Goal: Task Accomplishment & Management: Manage account settings

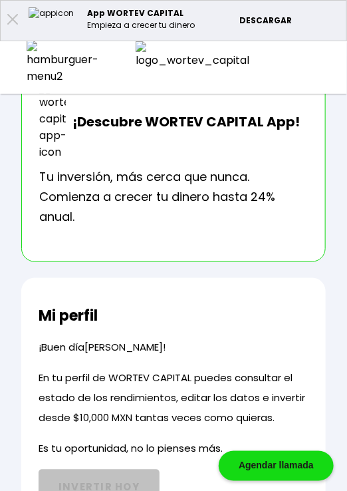
scroll to position [110, 0]
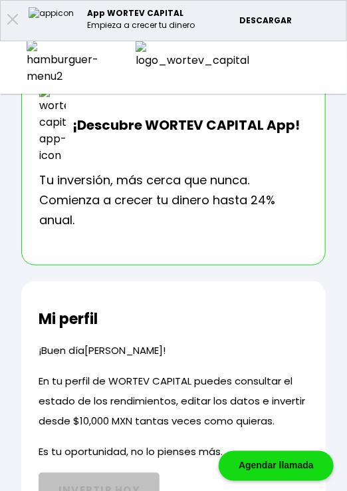
click at [43, 61] on div at bounding box center [62, 63] width 125 height 44
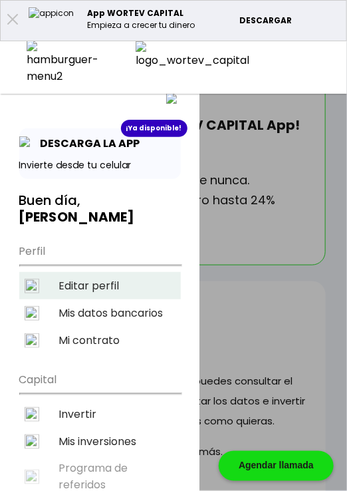
click at [98, 272] on li "Editar perfil" at bounding box center [100, 285] width 162 height 27
select select "Hombre"
select select "Secundaria"
select select "AG"
select select "BBVA Bancomer"
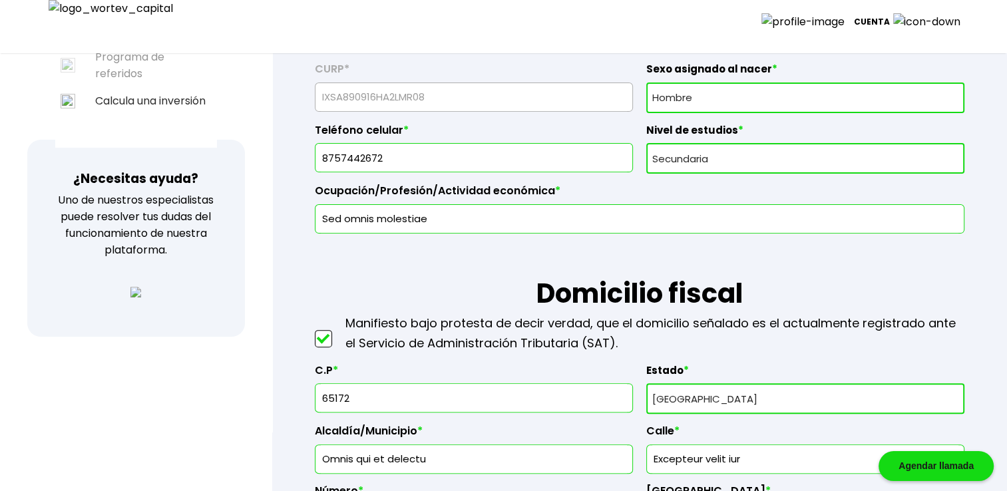
scroll to position [377, 0]
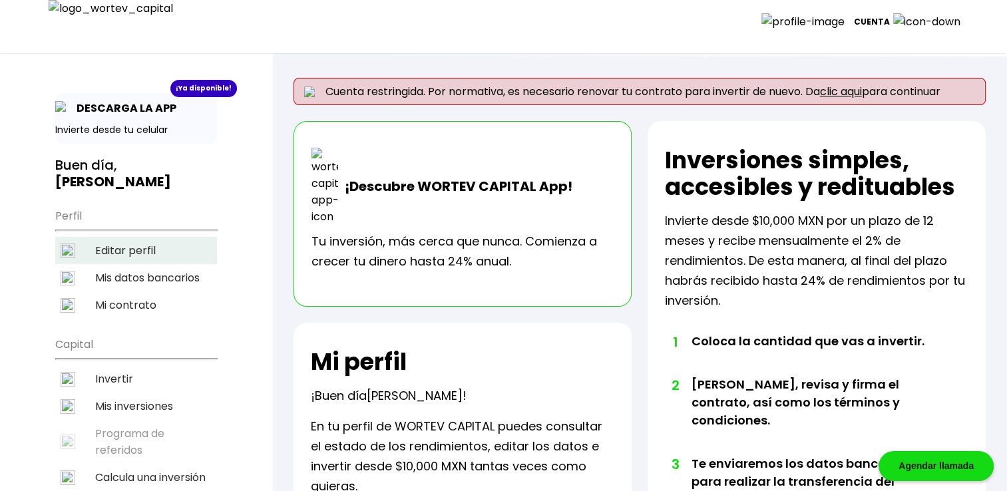
click at [136, 237] on li "Editar perfil" at bounding box center [136, 250] width 162 height 27
select select "Hombre"
select select "Secundaria"
select select "AG"
select select "BBVA Bancomer"
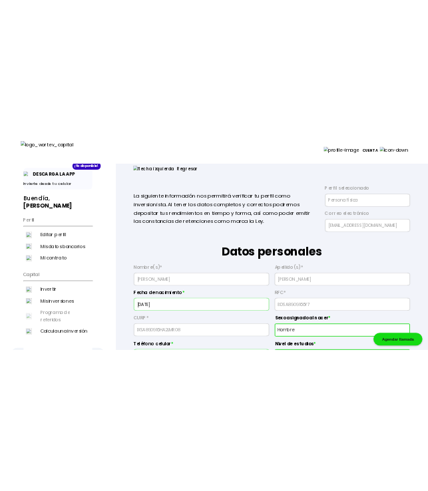
scroll to position [44, 0]
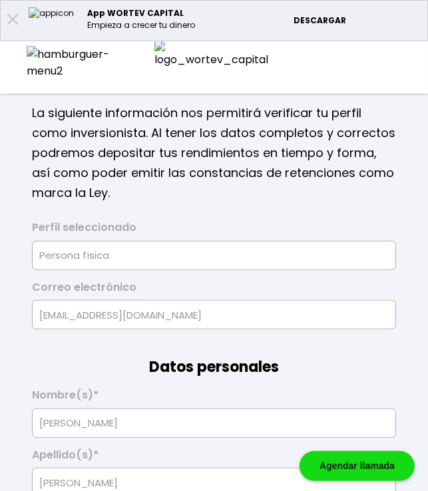
click at [37, 60] on img at bounding box center [72, 62] width 91 height 33
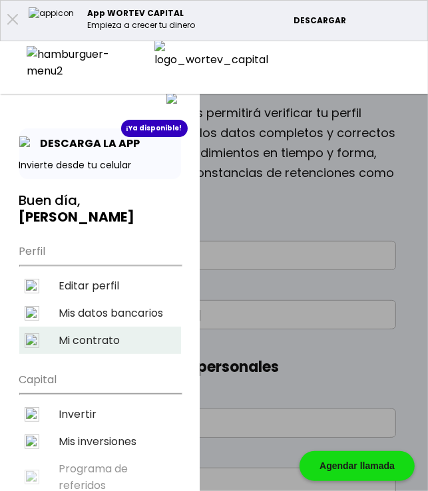
click at [101, 327] on li "Mi contrato" at bounding box center [100, 340] width 162 height 27
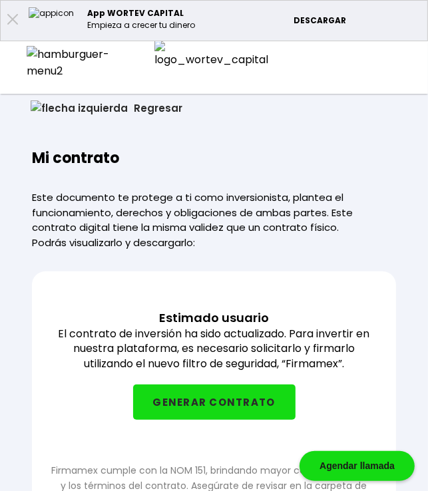
click at [41, 63] on div at bounding box center [72, 62] width 144 height 33
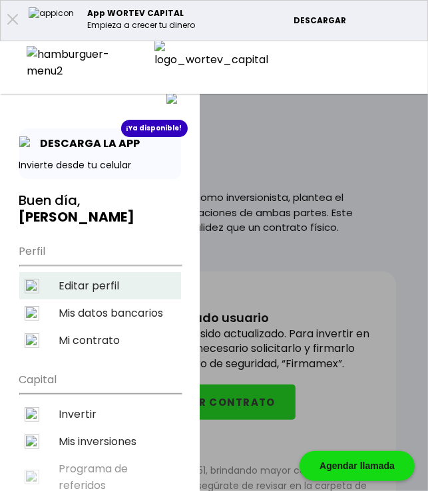
click at [109, 275] on li "Editar perfil" at bounding box center [100, 285] width 162 height 27
select select "Hombre"
select select "Secundaria"
select select "AG"
select select "BBVA Bancomer"
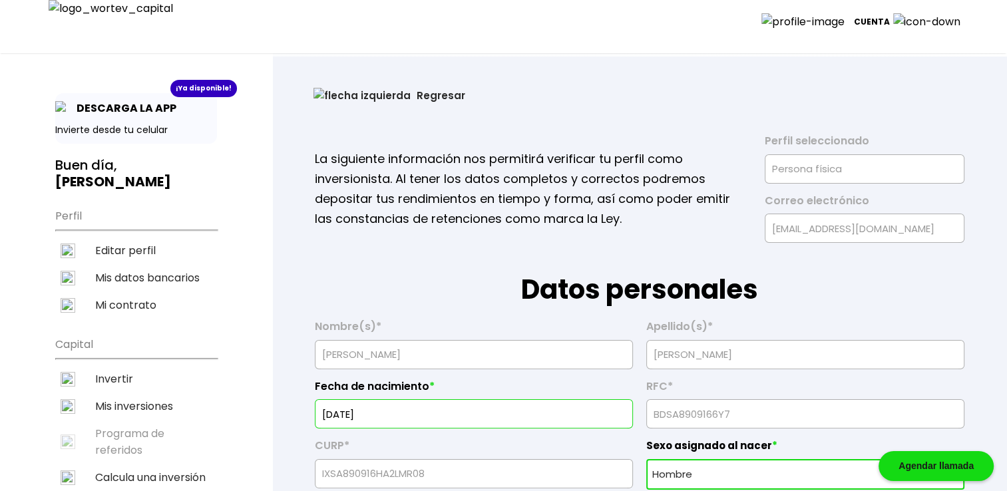
select select "Hombre"
select select "Secundaria"
select select "AG"
select select "BBVA Bancomer"
click at [158, 264] on li "Mis datos bancarios" at bounding box center [136, 277] width 162 height 27
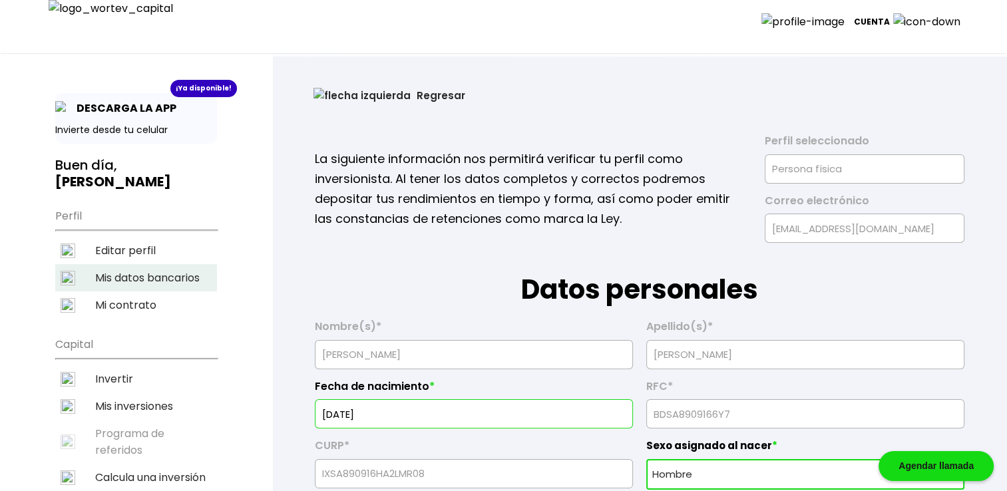
select select "BBVA Bancomer"
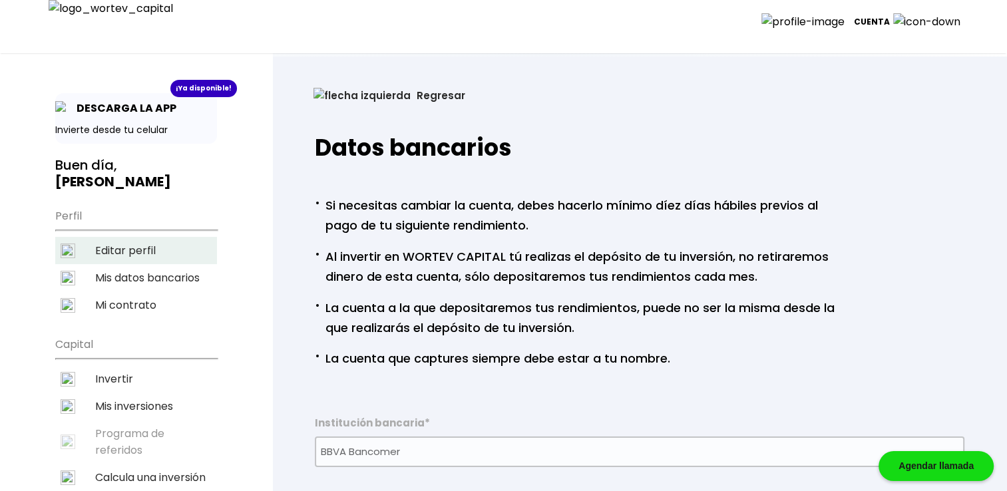
click at [130, 239] on li "Editar perfil" at bounding box center [136, 250] width 162 height 27
select select "Hombre"
select select "Secundaria"
select select "AG"
select select "BBVA Bancomer"
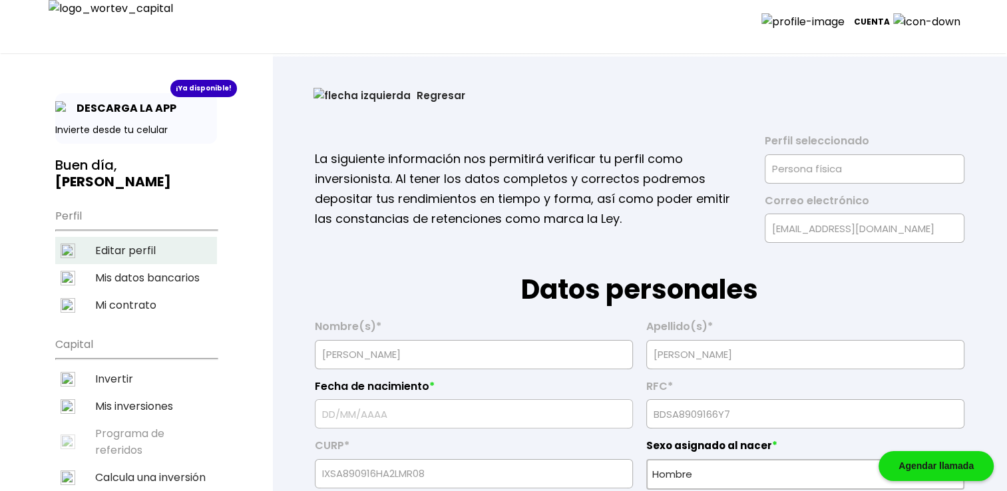
type input "[DATE]"
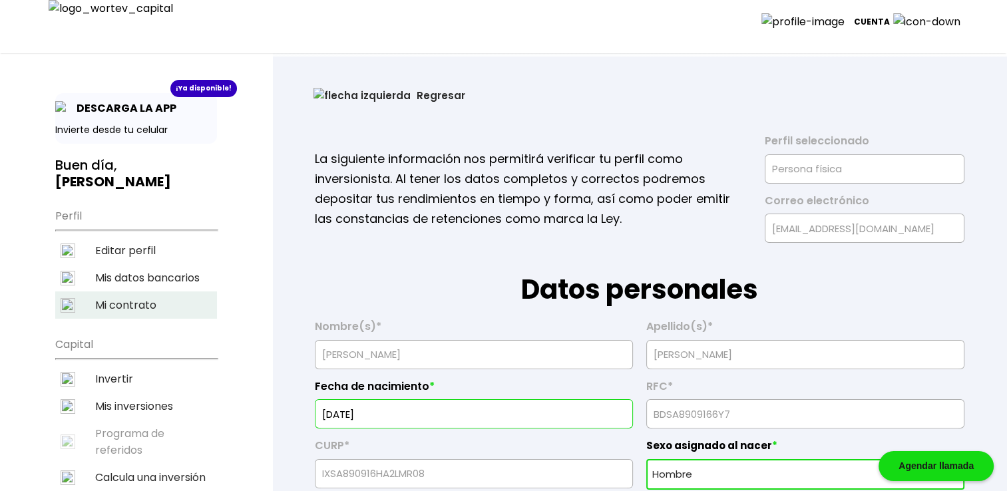
click at [128, 291] on li "Mi contrato" at bounding box center [136, 304] width 162 height 27
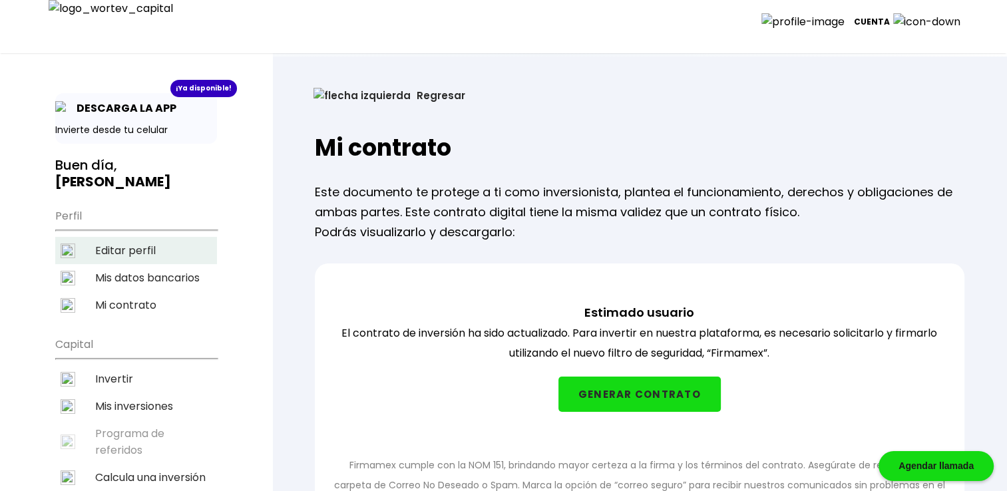
click at [132, 237] on li "Editar perfil" at bounding box center [136, 250] width 162 height 27
select select "Hombre"
select select "Secundaria"
select select "AG"
select select "BBVA Bancomer"
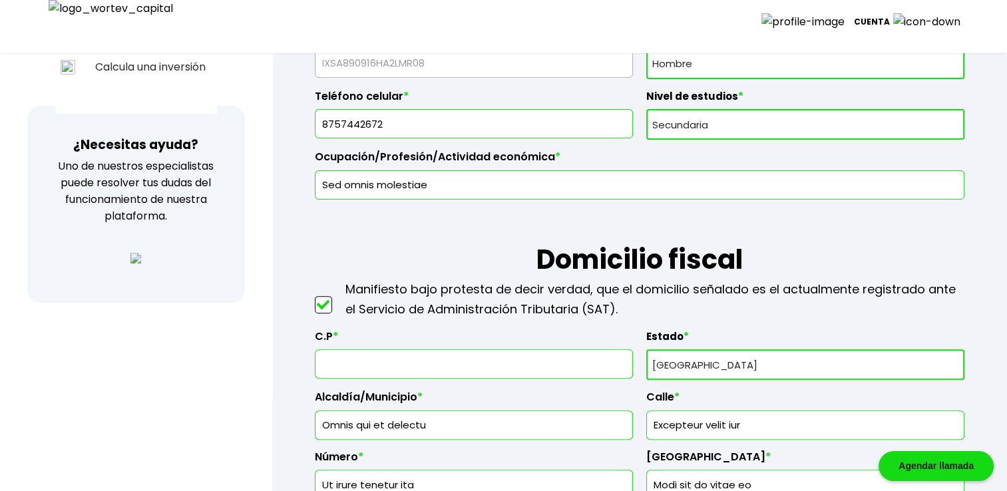
scroll to position [510, 0]
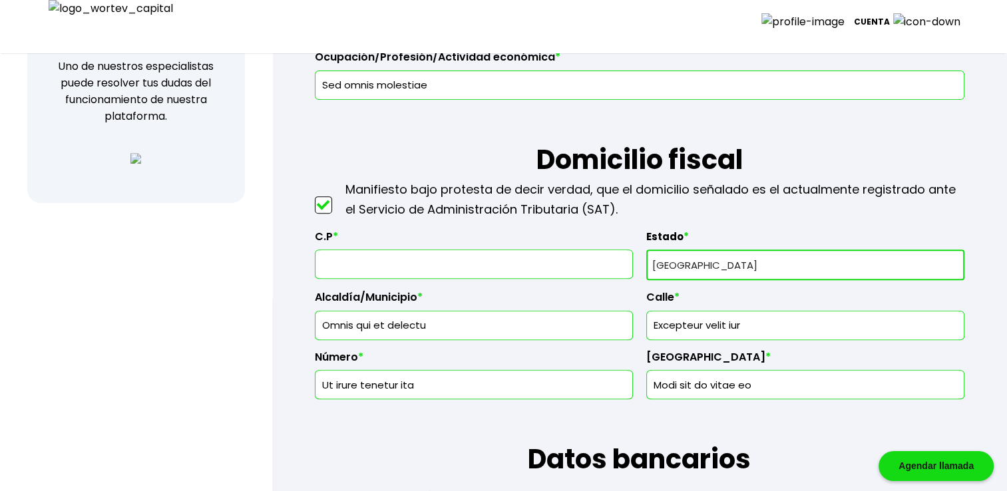
click at [389, 260] on input "text" at bounding box center [474, 264] width 306 height 28
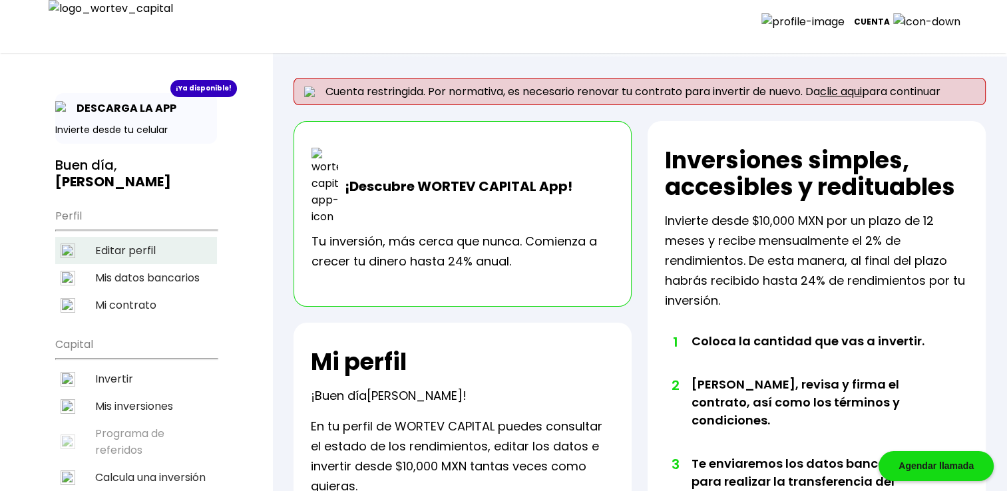
click at [135, 238] on li "Editar perfil" at bounding box center [136, 250] width 162 height 27
select select "Hombre"
select select "Secundaria"
select select "AG"
select select "BBVA Bancomer"
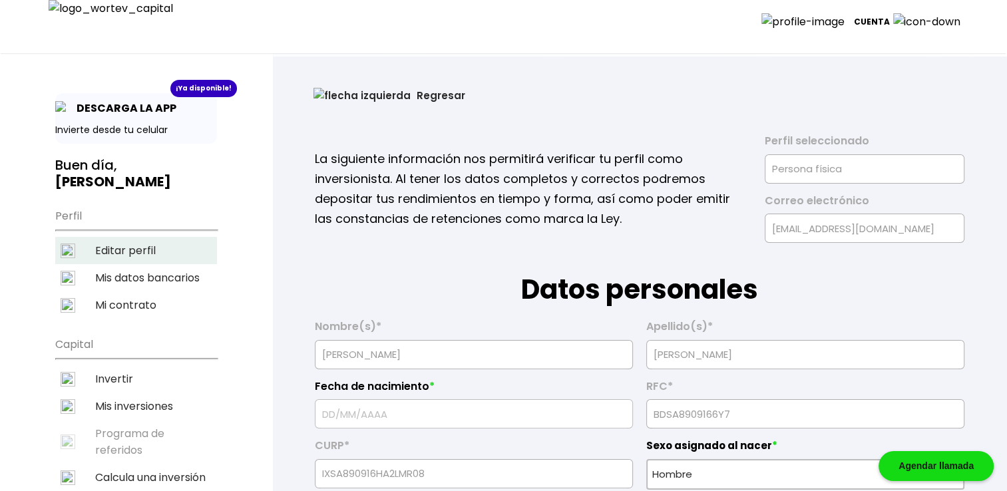
type input "[DATE]"
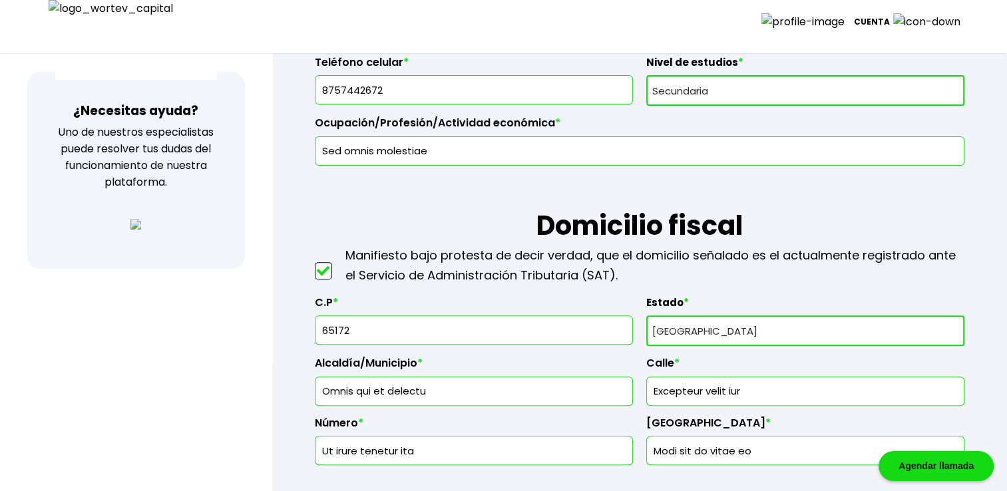
scroll to position [466, 0]
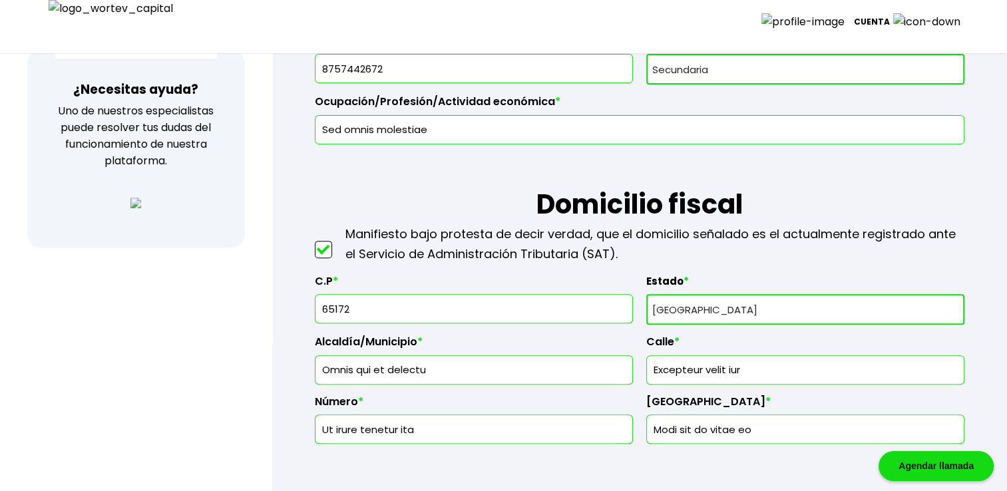
click at [389, 300] on input "65172" at bounding box center [474, 309] width 306 height 28
click at [388, 309] on input "65172" at bounding box center [474, 309] width 306 height 28
click at [380, 299] on input "65172" at bounding box center [474, 309] width 306 height 28
click at [381, 301] on input "65172" at bounding box center [474, 309] width 306 height 28
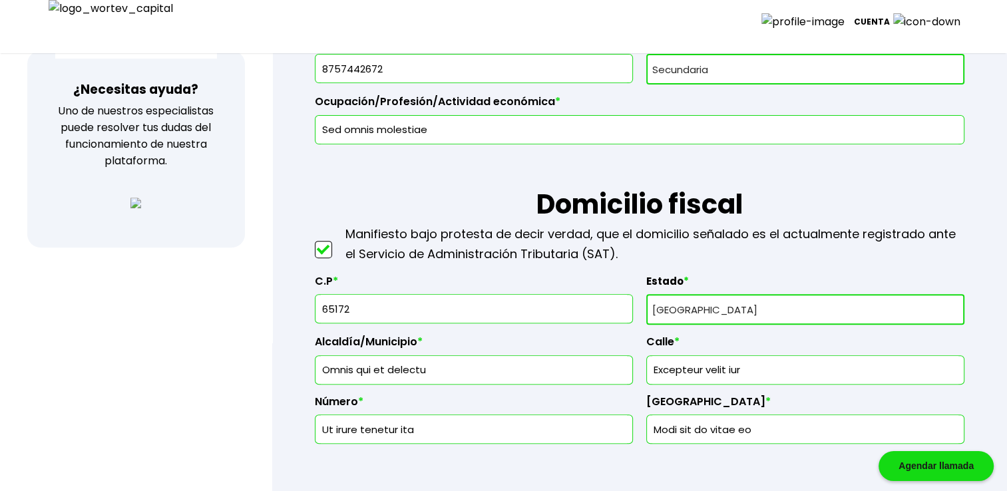
click at [381, 301] on input "65172" at bounding box center [474, 309] width 306 height 28
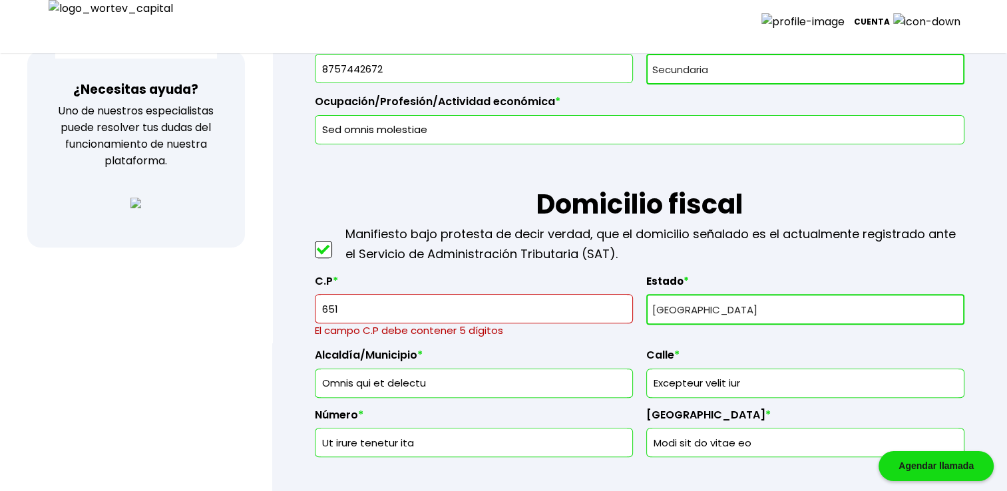
click at [397, 314] on input "651" at bounding box center [474, 309] width 306 height 28
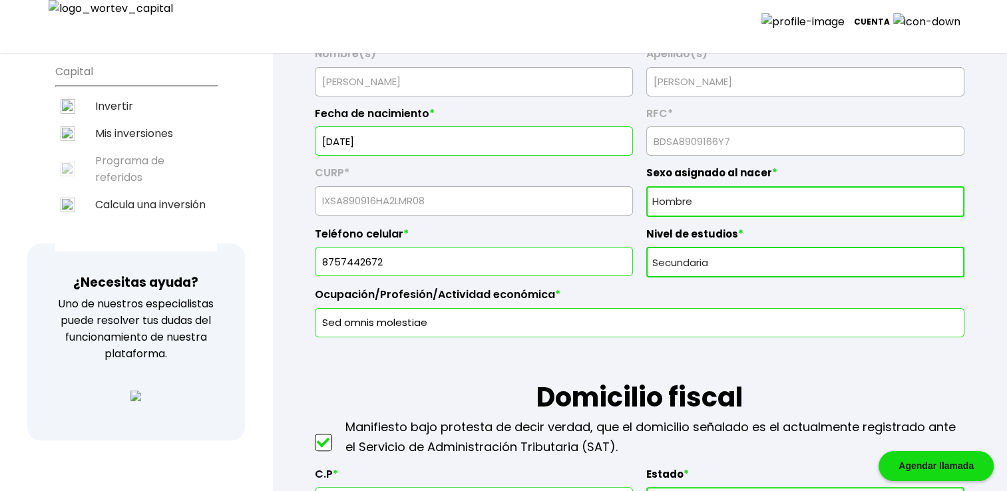
scroll to position [133, 0]
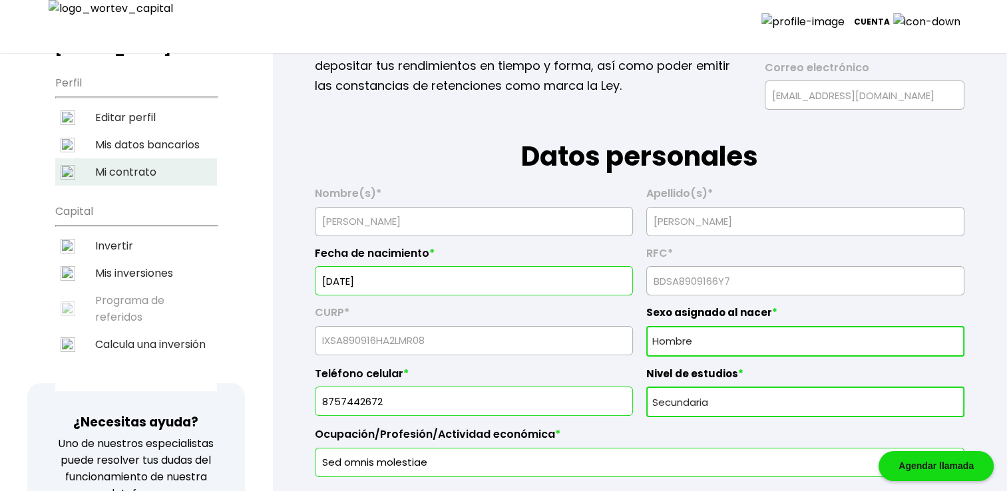
type input "65122"
click at [127, 158] on li "Mi contrato" at bounding box center [136, 171] width 162 height 27
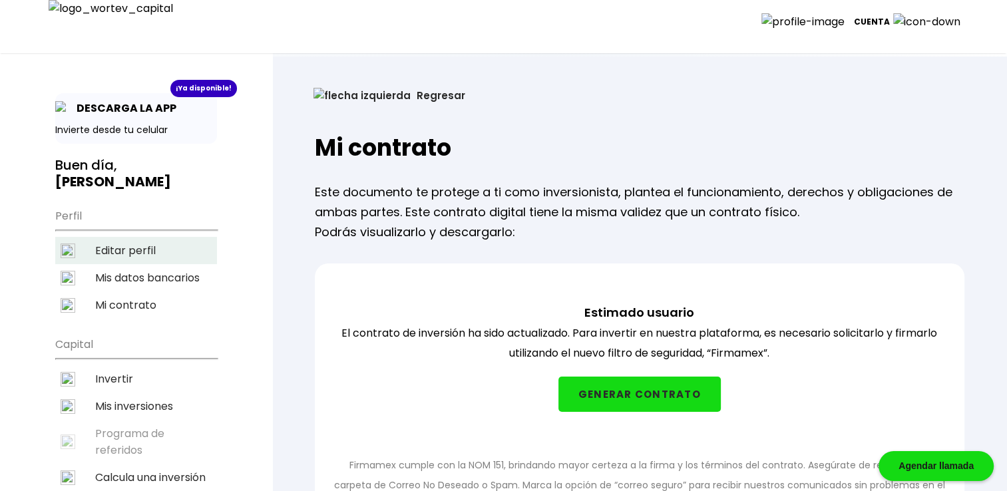
click at [131, 237] on li "Editar perfil" at bounding box center [136, 250] width 162 height 27
select select "Hombre"
select select "Secundaria"
select select "AG"
select select "BBVA Bancomer"
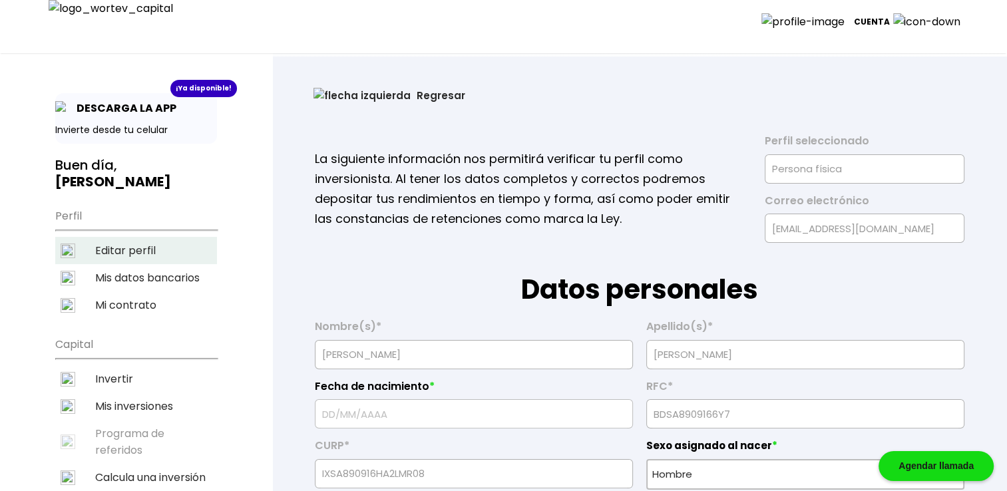
type input "[DATE]"
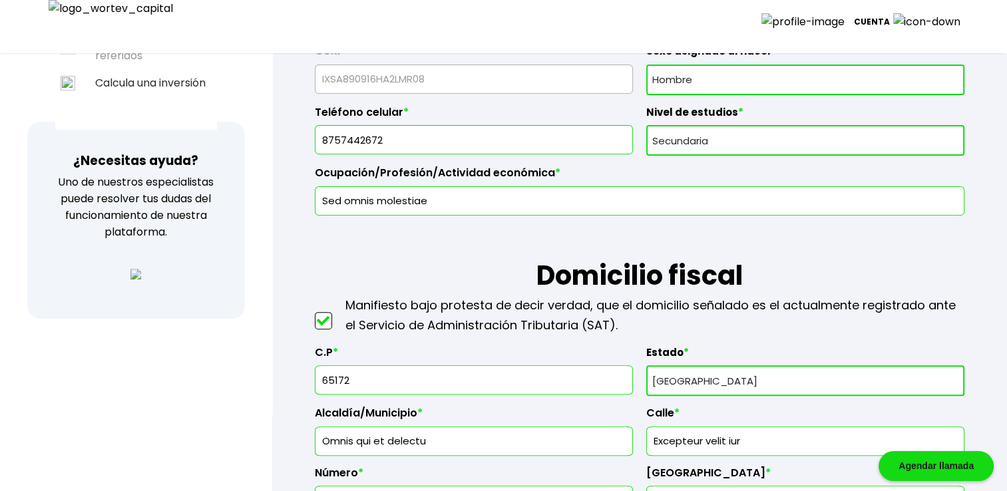
scroll to position [466, 0]
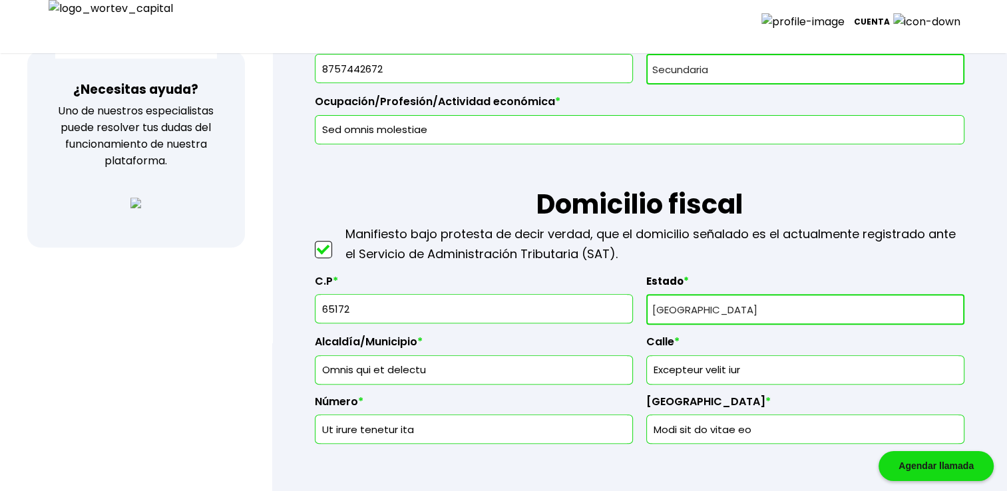
click at [375, 304] on input "65172" at bounding box center [474, 309] width 306 height 28
click at [701, 306] on select "Selecciona tu estado Aguascalientes Baja California Baja California Sur Campech…" at bounding box center [805, 309] width 318 height 31
click at [476, 361] on input "Omnis qui et delectu" at bounding box center [474, 370] width 306 height 28
click at [415, 311] on input "65172" at bounding box center [474, 309] width 306 height 28
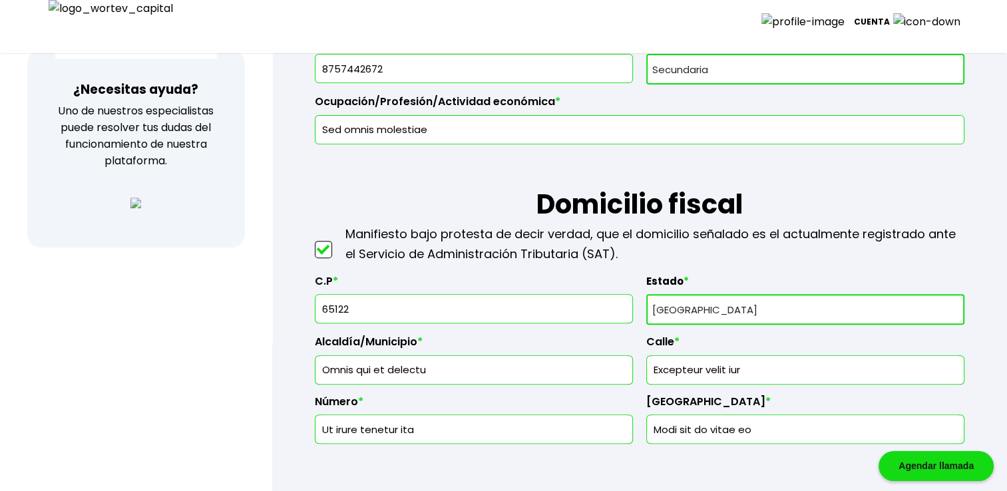
type input "65122"
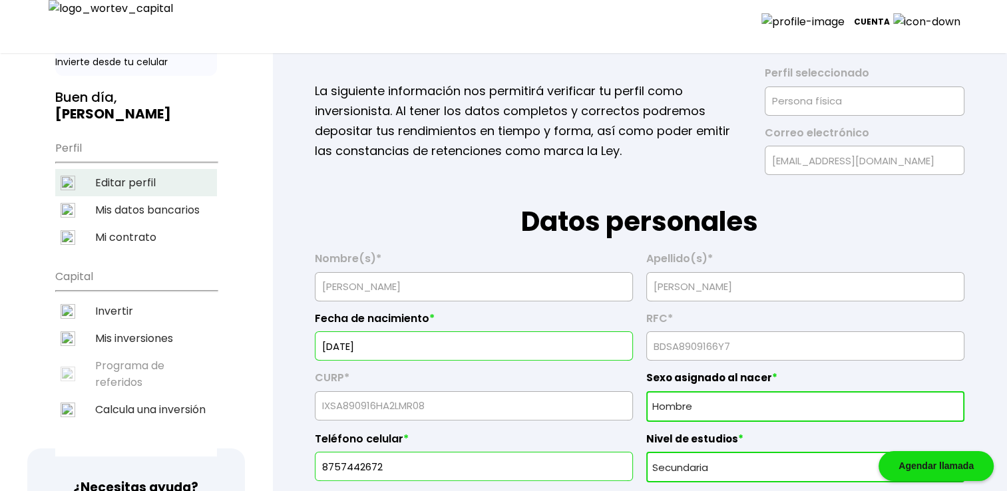
scroll to position [67, 0]
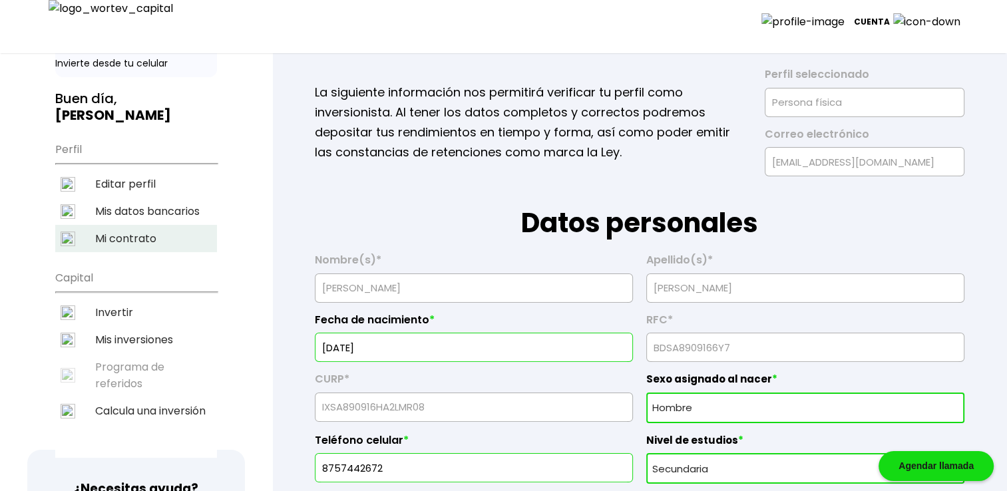
click at [151, 230] on li "Mi contrato" at bounding box center [136, 238] width 162 height 27
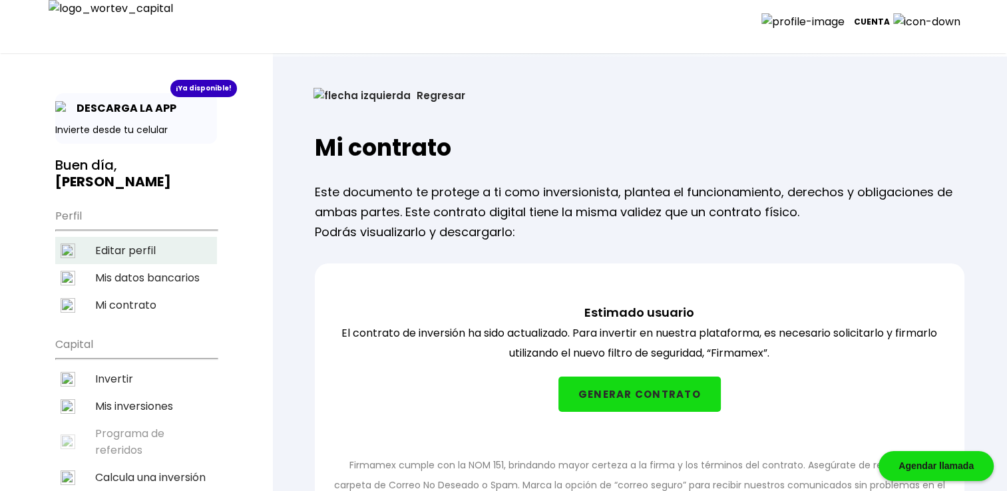
click at [156, 237] on li "Editar perfil" at bounding box center [136, 250] width 162 height 27
select select "Hombre"
select select "Secundaria"
select select "AG"
select select "BBVA Bancomer"
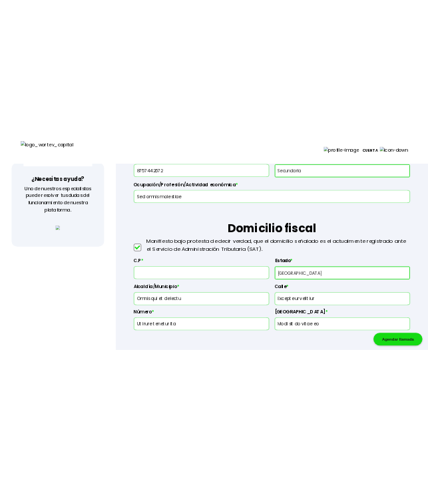
scroll to position [532, 0]
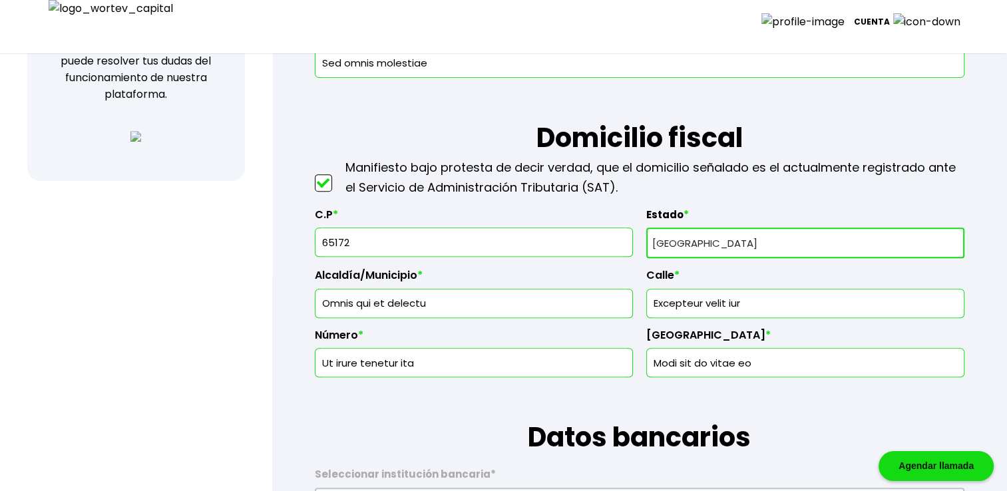
type input "65172"
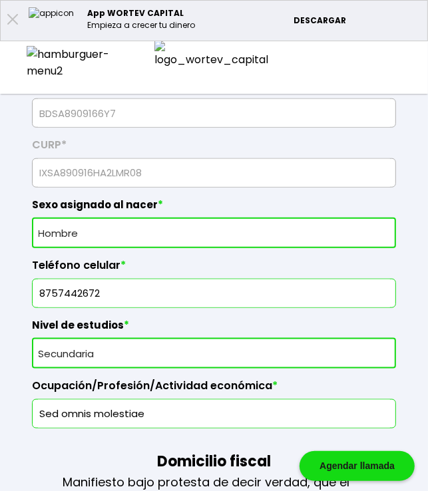
select select "Hombre"
select select "Secundaria"
select select "AG"
select select "BBVA Bancomer"
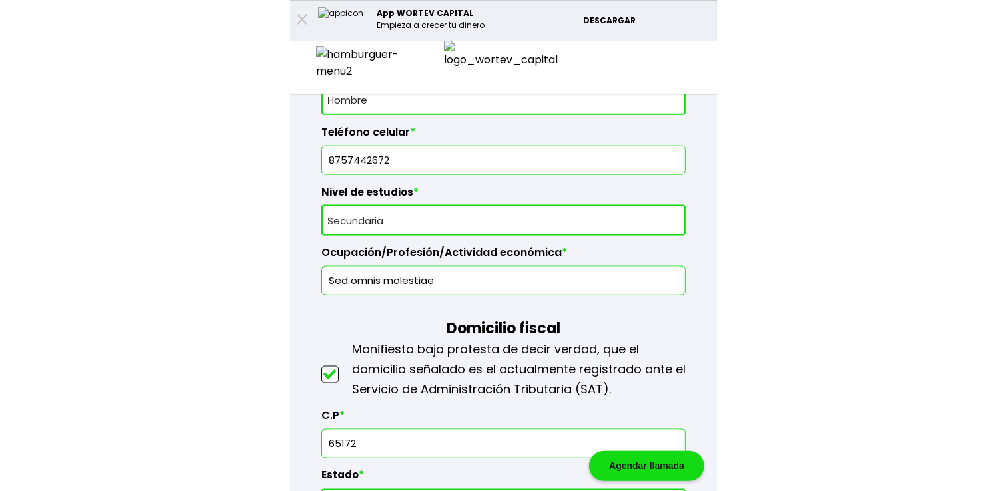
scroll to position [909, 0]
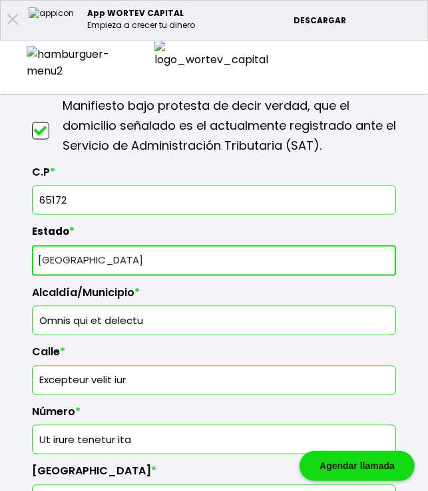
click at [156, 201] on input "65172" at bounding box center [214, 200] width 352 height 28
type input "6"
type input "65172"
click at [284, 257] on select "Selecciona tu estado Aguascalientes Baja California Baja California Sur Campech…" at bounding box center [214, 261] width 364 height 31
click at [32, 246] on select "Selecciona tu estado Aguascalientes Baja California Baja California Sur Campech…" at bounding box center [214, 261] width 364 height 31
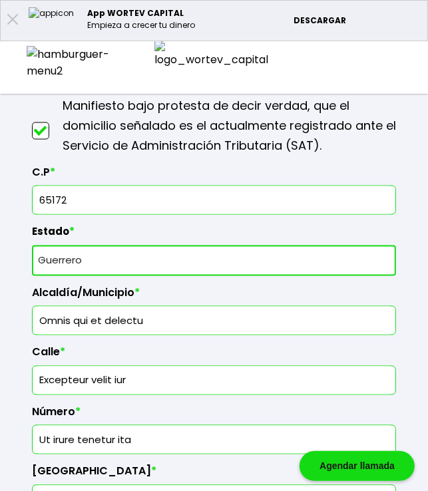
click at [264, 253] on select "Selecciona tu estado Aguascalientes Baja California Baja California Sur Campech…" at bounding box center [214, 261] width 364 height 31
click at [32, 246] on select "Selecciona tu estado Aguascalientes Baja California Baja California Sur Campech…" at bounding box center [214, 261] width 364 height 31
select select "AG"
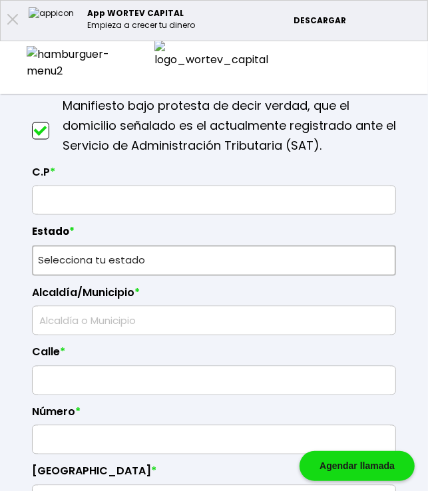
type input "BDSA8909166Y7"
type input "IXSA890916HA2LMR08"
select select "Hombre"
type input "8757442672"
select select "Secundaria"
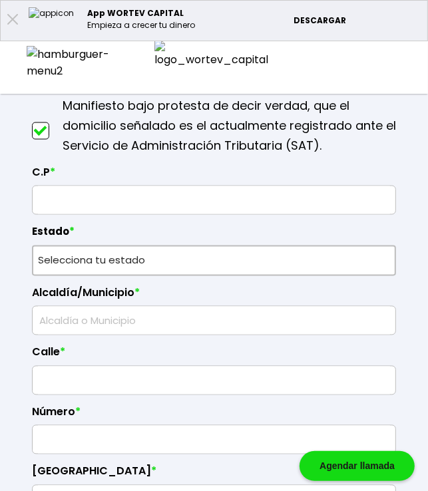
type input "Sed omnis molestiae"
type input "Omnis qui et delectu"
type input "Excepteur velit iur"
type input "Ut irure tenetur ita"
type input "Modi sit do vitae eo"
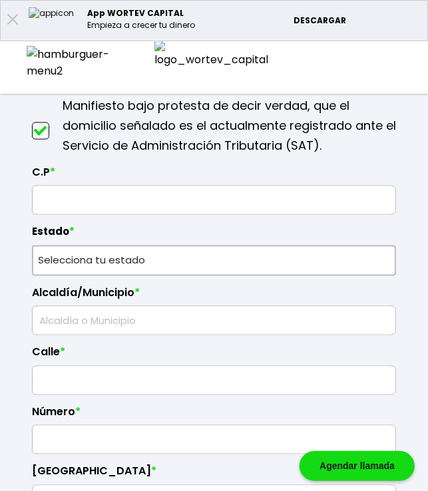
select select "BBVA Bancomer"
type input "[PERSON_NAME]"
type input "[EMAIL_ADDRESS][DOMAIN_NAME]"
type input "3421624791"
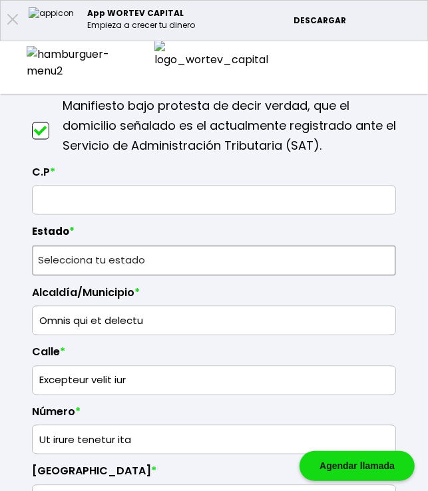
type input "16/09/1967"
type input "65172"
select select "AG"
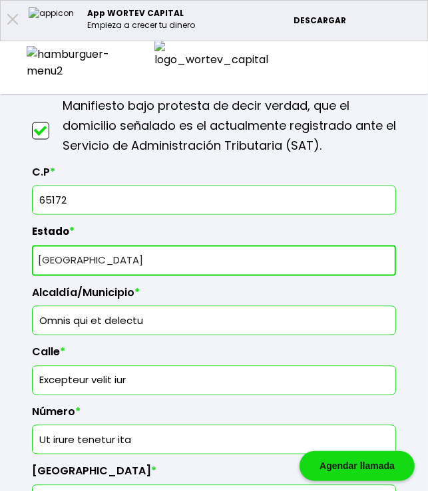
click at [32, 59] on img at bounding box center [72, 62] width 91 height 33
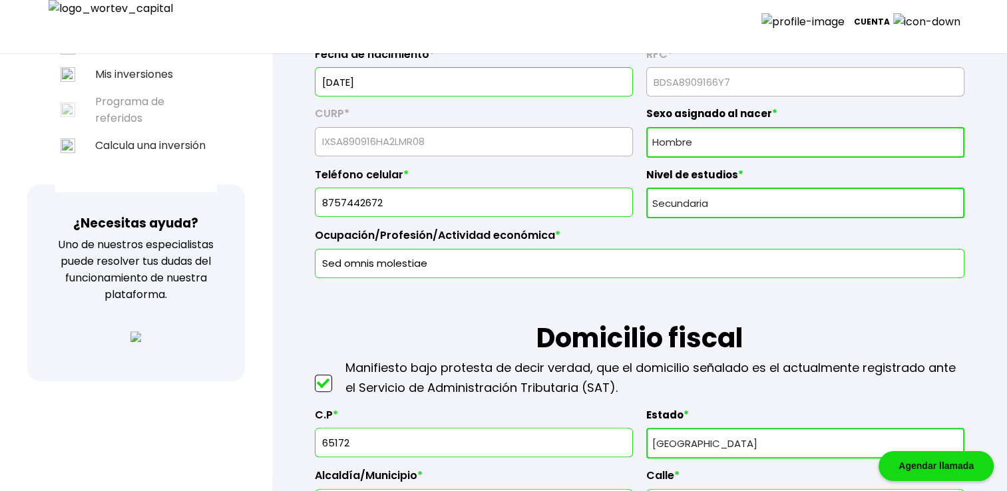
scroll to position [244, 0]
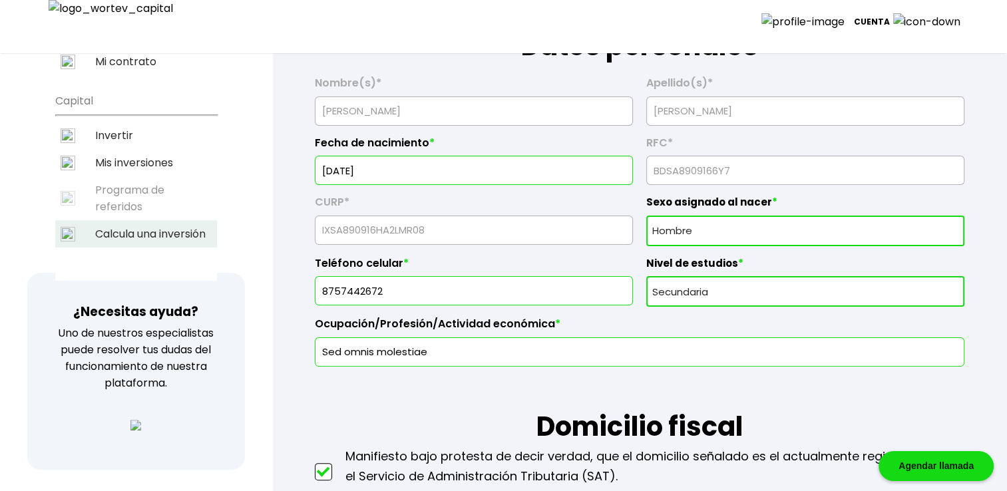
click at [178, 220] on li "Calcula una inversión" at bounding box center [136, 233] width 162 height 27
select select "1"
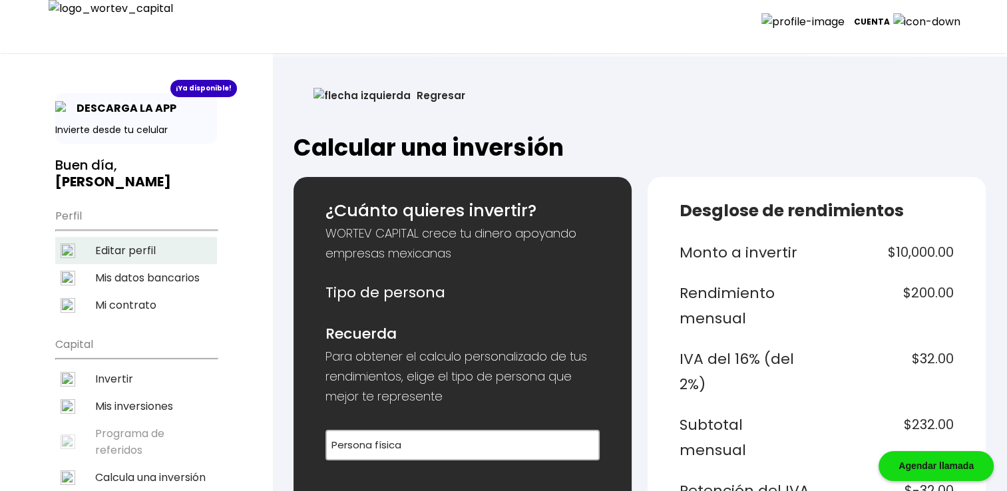
click at [125, 237] on li "Editar perfil" at bounding box center [136, 250] width 162 height 27
select select "Hombre"
select select "Secundaria"
select select "BBVA Bancomer"
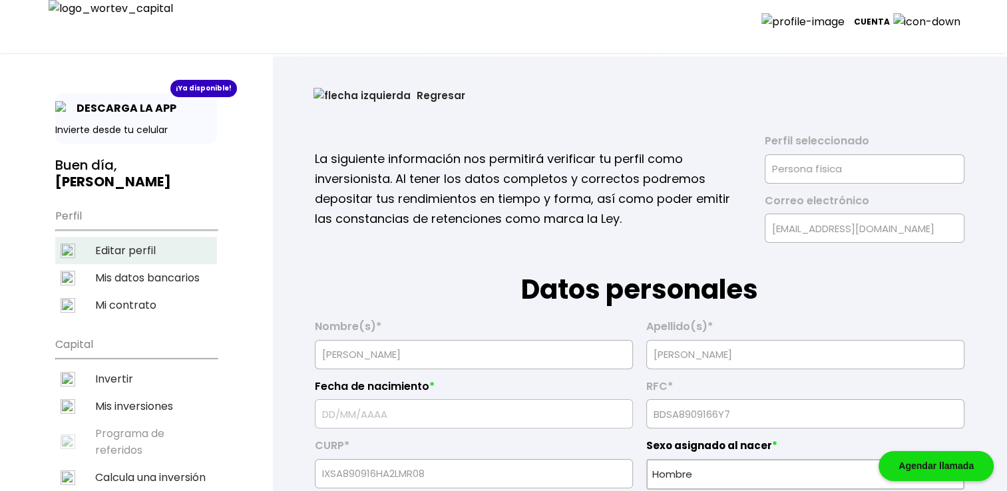
type input "16/09/1967"
select select "AG"
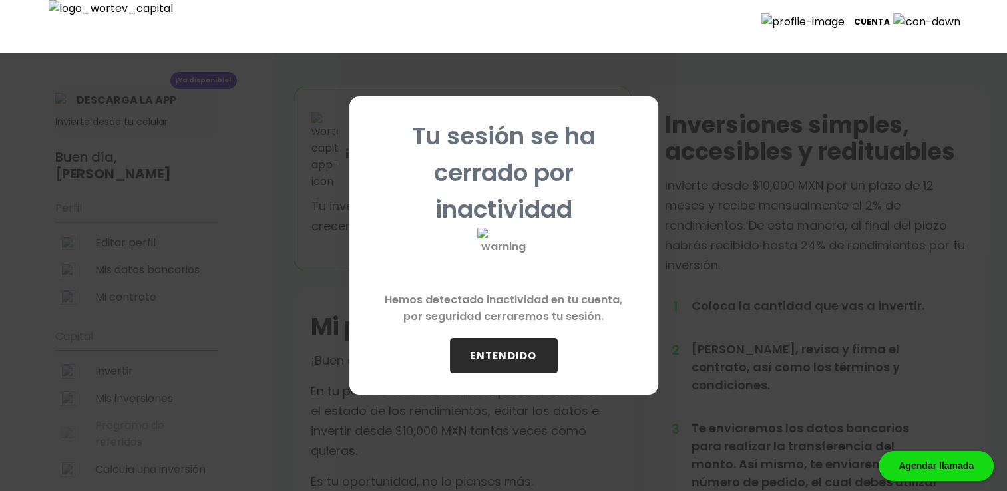
scroll to position [22, 0]
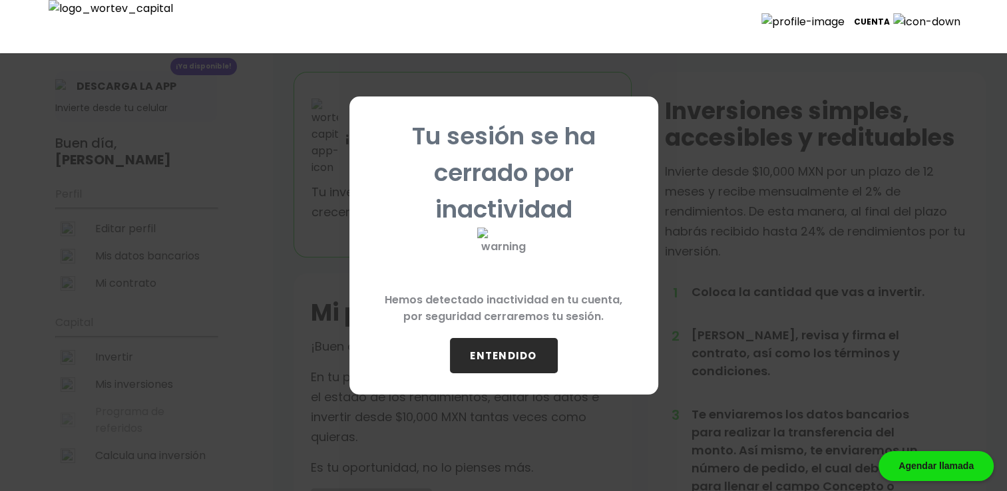
click at [483, 341] on button "ENTENDIDO" at bounding box center [504, 355] width 108 height 35
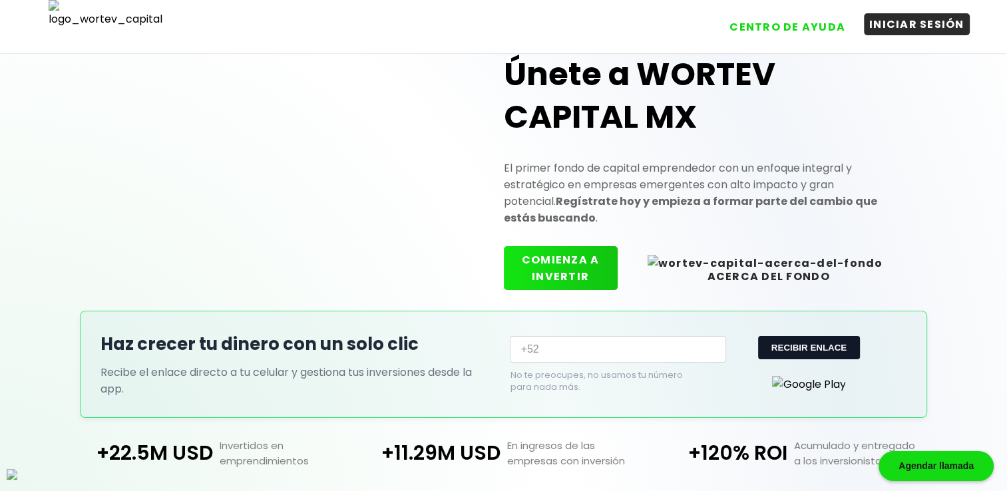
click at [928, 17] on button "INICIAR SESIÓN" at bounding box center [917, 24] width 106 height 22
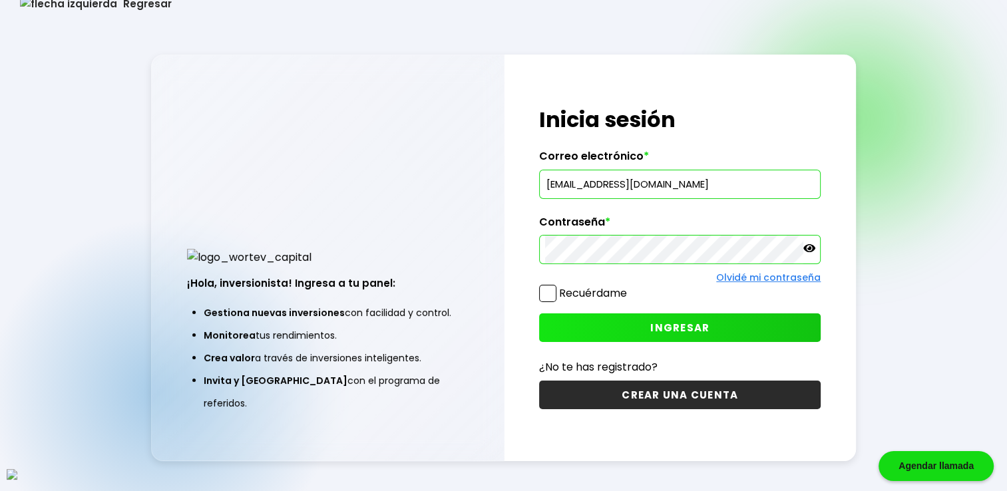
click at [610, 182] on input "dectorarmando@gmail.com" at bounding box center [680, 184] width 270 height 28
paste input "vazynizah@mailinator"
type input "[EMAIL_ADDRESS][DOMAIN_NAME]"
click at [546, 290] on span at bounding box center [547, 293] width 17 height 17
click at [630, 287] on input "Recuérdame" at bounding box center [630, 287] width 0 height 0
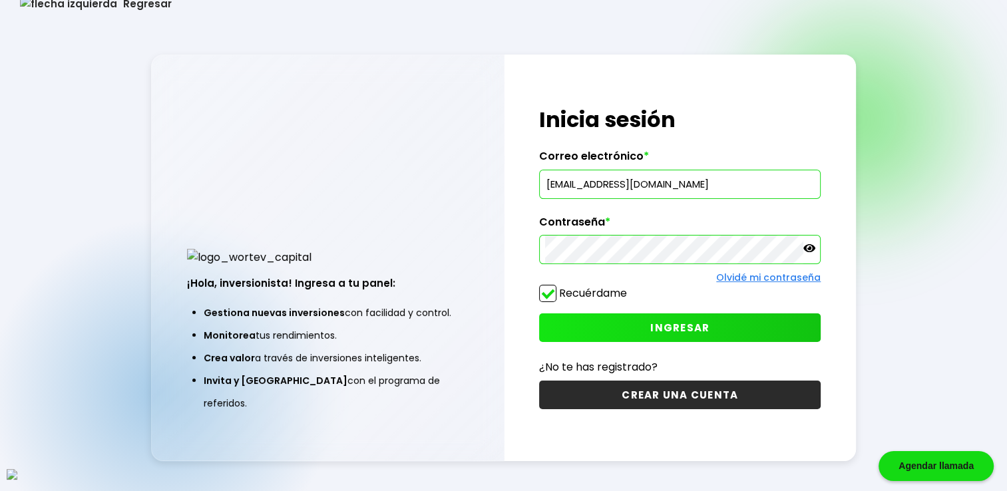
click at [619, 322] on button "INGRESAR" at bounding box center [679, 327] width 281 height 29
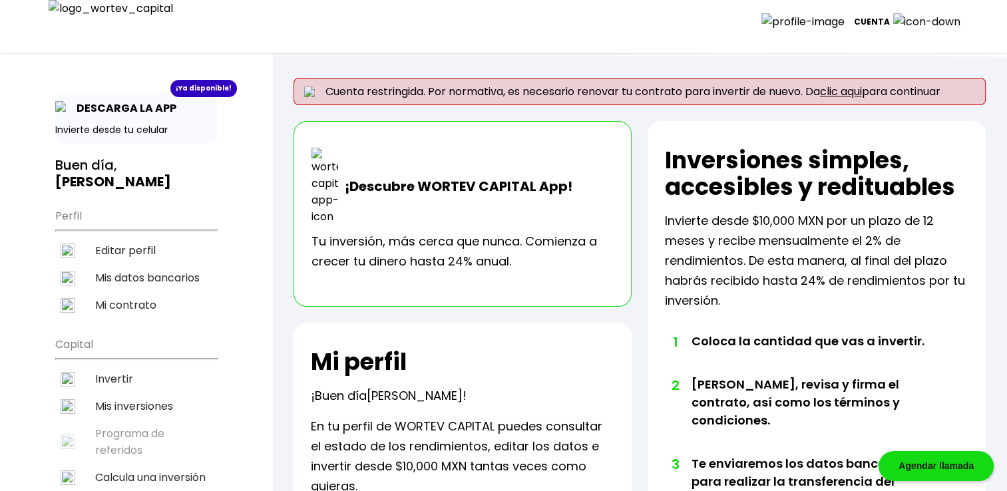
click at [133, 237] on li "Editar perfil" at bounding box center [136, 250] width 162 height 27
select select "Hombre"
select select "Secundaria"
select select "BBVA Bancomer"
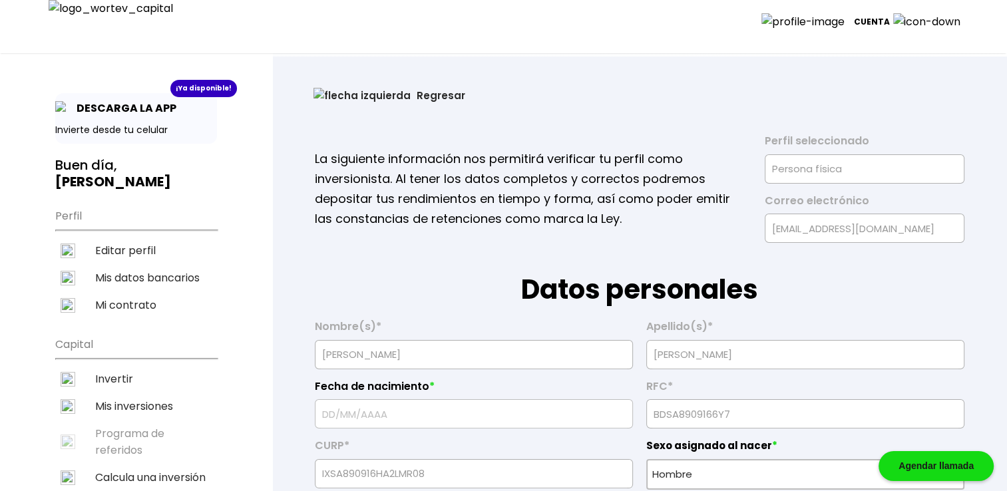
type input "16/09/1967"
select select "AG"
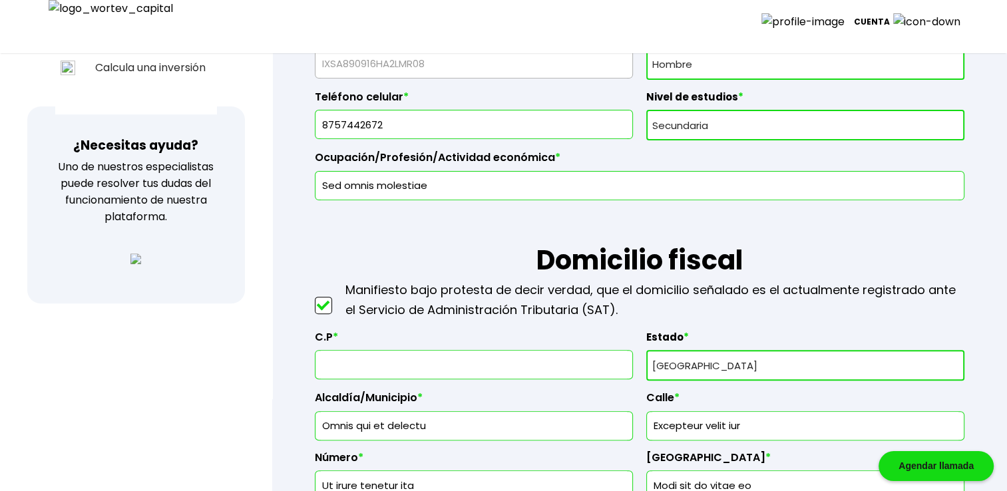
scroll to position [421, 0]
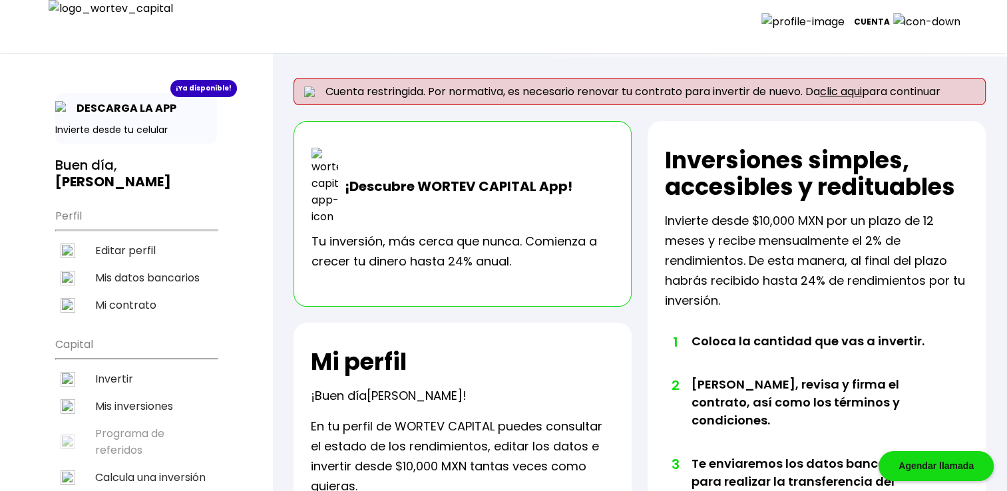
drag, startPoint x: 128, startPoint y: 228, endPoint x: 229, endPoint y: 1, distance: 248.2
click at [128, 237] on li "Editar perfil" at bounding box center [136, 250] width 162 height 27
click at [151, 238] on li "Editar perfil" at bounding box center [136, 250] width 162 height 27
select select "Hombre"
select select "Secundaria"
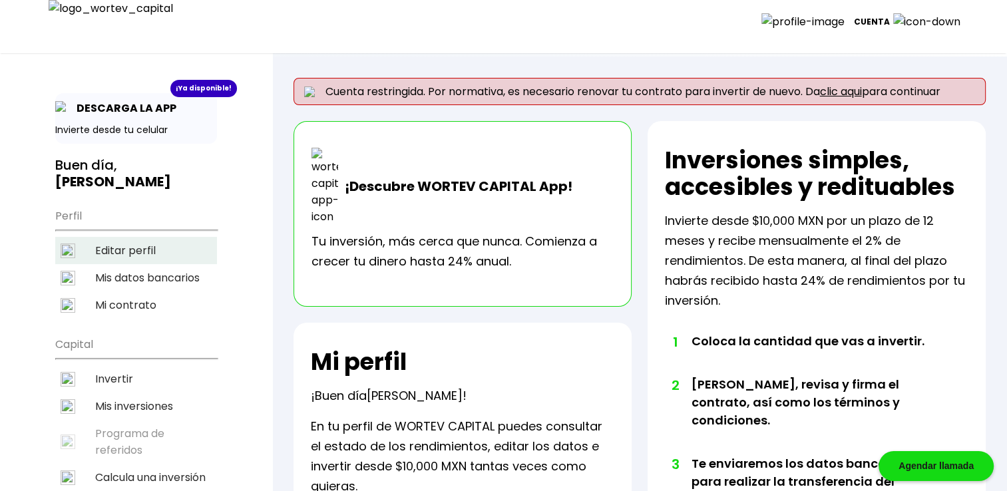
select select "BBVA Bancomer"
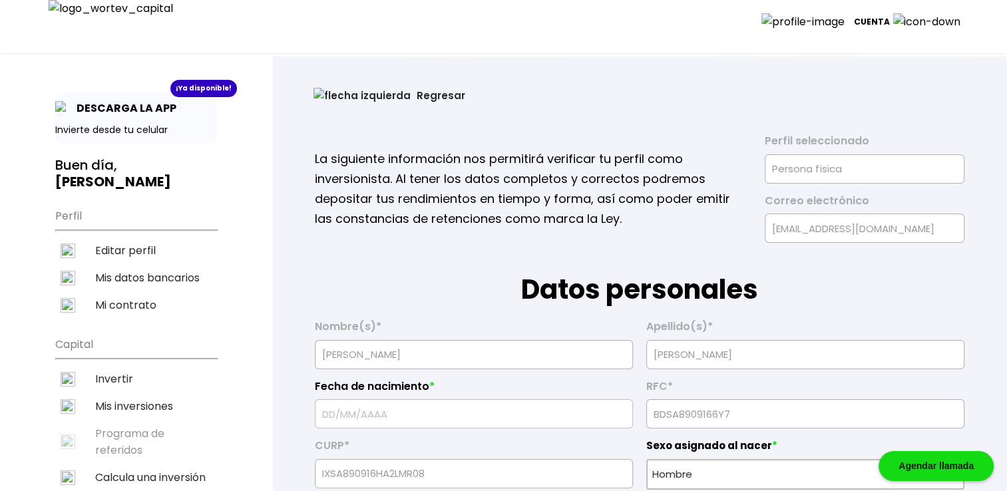
type input "[DATE]"
type input "65172"
select select "AG"
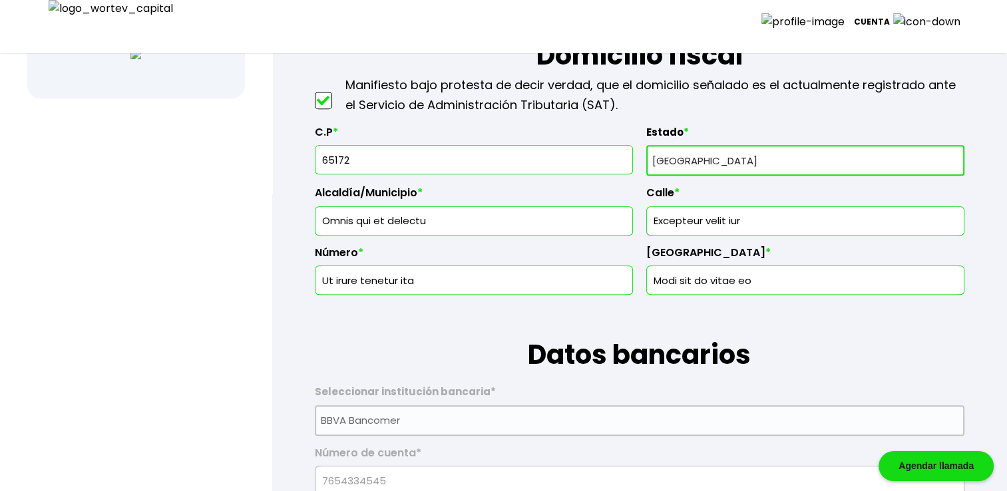
scroll to position [576, 0]
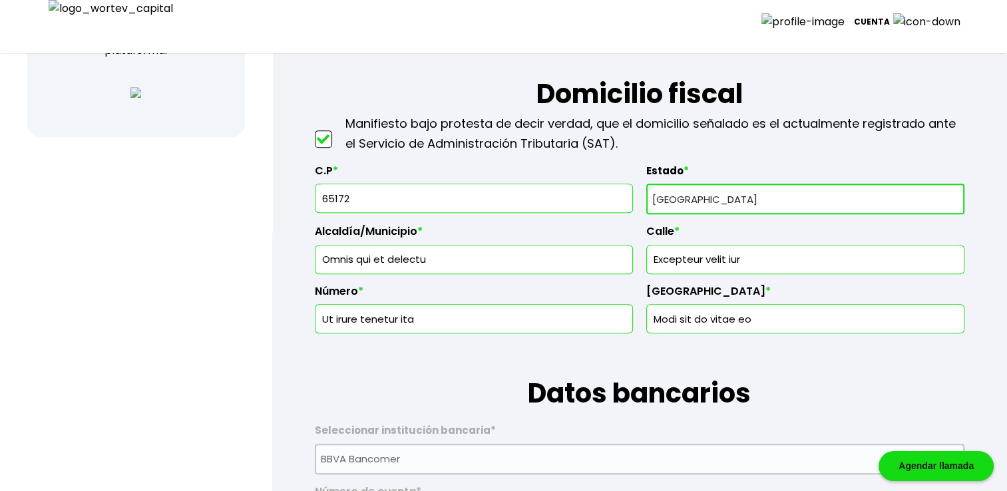
click at [501, 198] on input "65172" at bounding box center [474, 198] width 306 height 28
select select "Hombre"
select select "Secundaria"
select select "BBVA Bancomer"
type input "[DATE]"
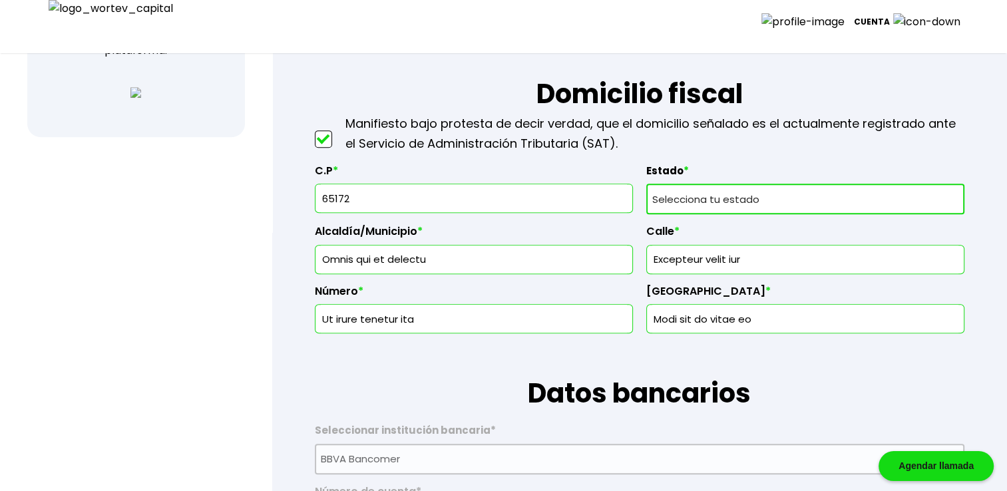
type input "65172"
select select "AG"
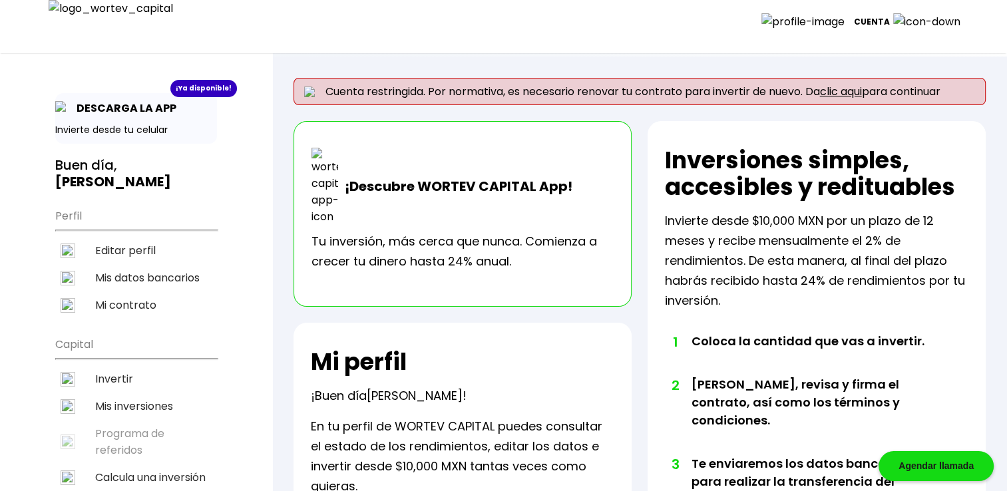
click at [146, 237] on li "Editar perfil" at bounding box center [136, 250] width 162 height 27
select select "Hombre"
select select "Secundaria"
select select "BBVA Bancomer"
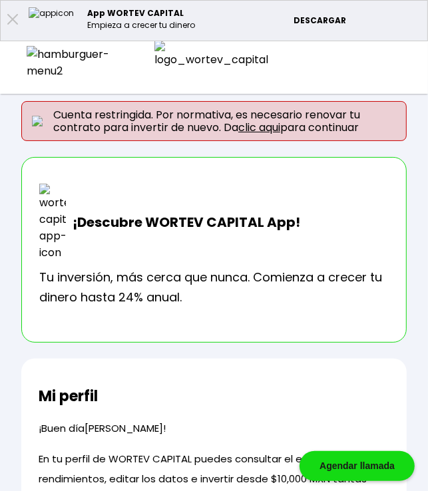
click at [32, 58] on img at bounding box center [72, 62] width 91 height 33
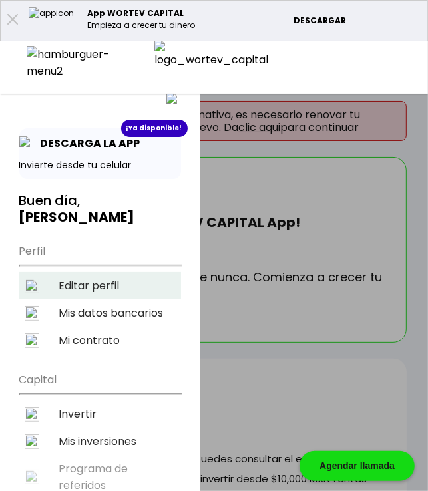
click at [92, 272] on li "Editar perfil" at bounding box center [100, 285] width 162 height 27
select select "Hombre"
select select "Secundaria"
select select "BBVA Bancomer"
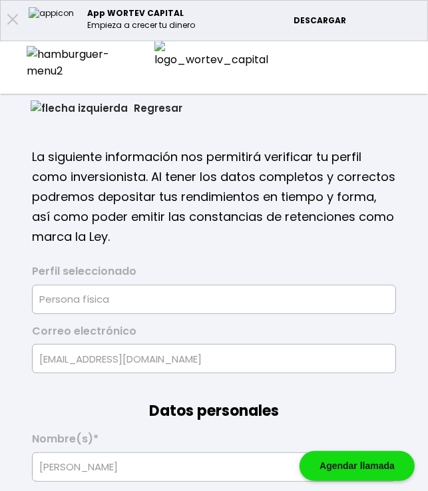
type input "[DATE]"
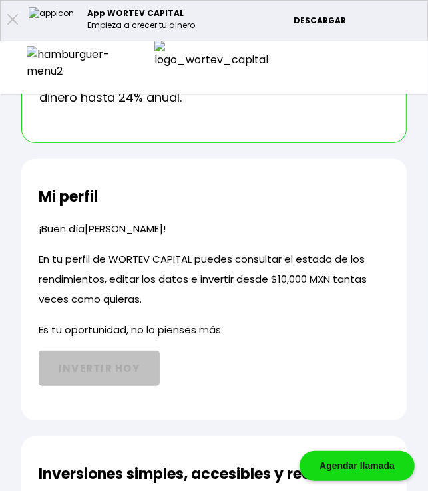
click at [29, 59] on img at bounding box center [72, 62] width 91 height 33
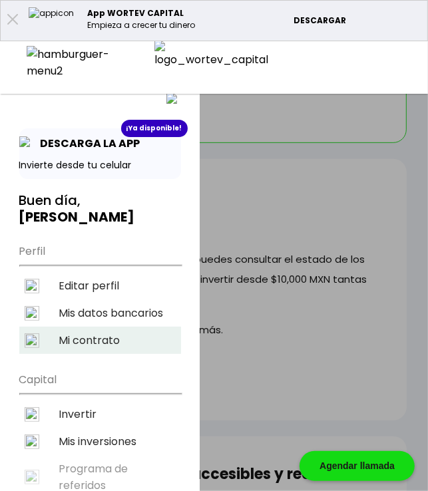
click at [96, 327] on li "Mi contrato" at bounding box center [100, 340] width 162 height 27
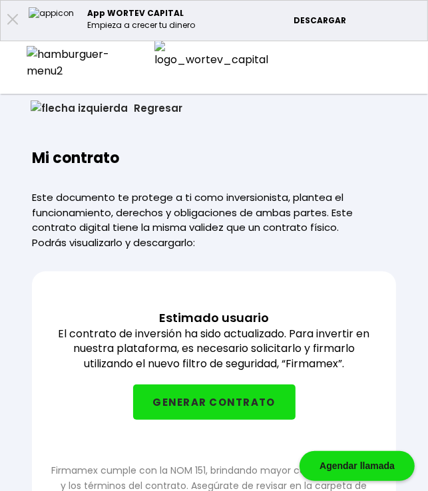
click at [37, 63] on img at bounding box center [72, 62] width 91 height 33
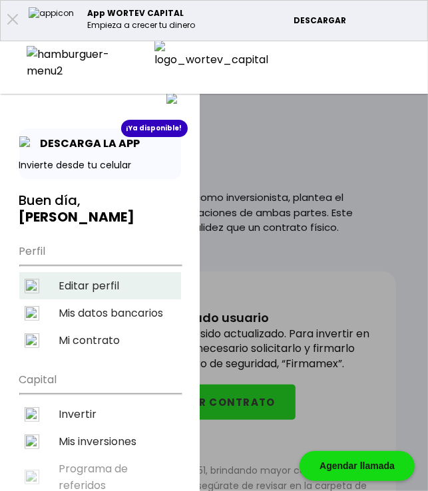
click at [83, 272] on li "Editar perfil" at bounding box center [100, 285] width 162 height 27
select select "Hombre"
select select "Secundaria"
select select "AG"
select select "BBVA Bancomer"
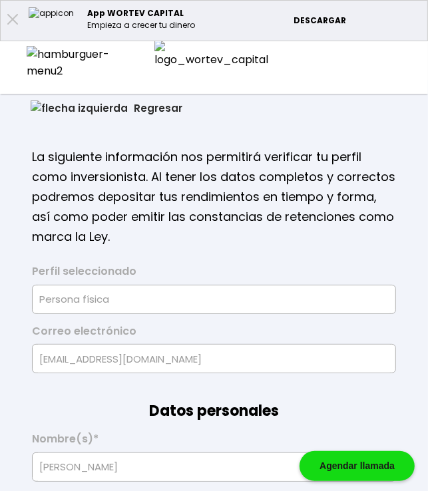
type input "[DATE]"
click at [91, 113] on button "Regresar" at bounding box center [107, 108] width 192 height 35
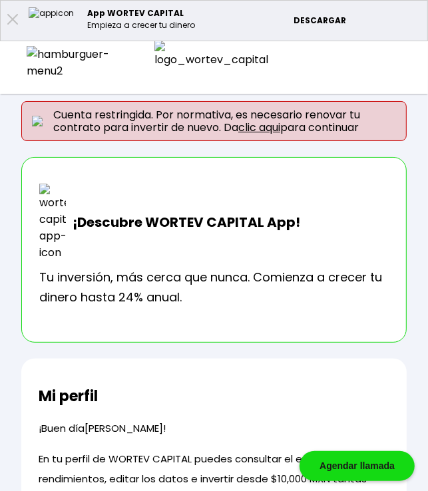
click at [35, 63] on img at bounding box center [72, 62] width 91 height 33
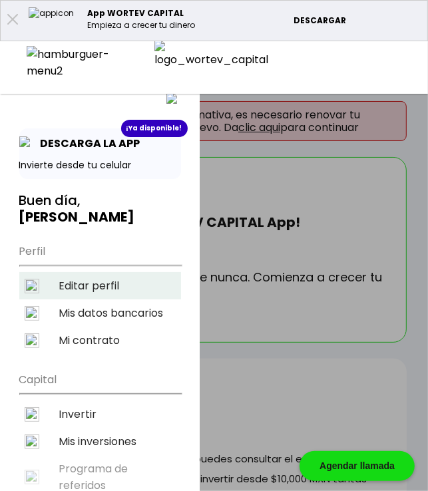
click at [91, 272] on li "Editar perfil" at bounding box center [100, 285] width 162 height 27
select select "Hombre"
select select "Secundaria"
select select "AG"
select select "BBVA Bancomer"
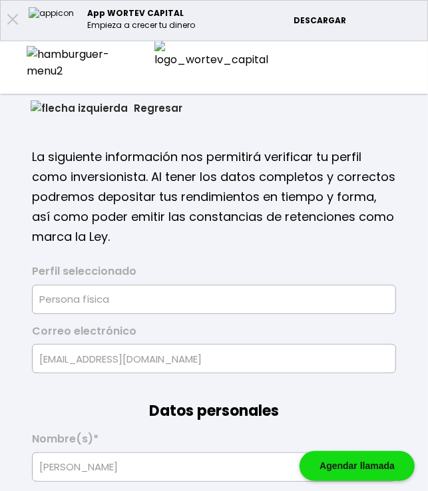
click at [62, 113] on button "Regresar" at bounding box center [107, 108] width 192 height 35
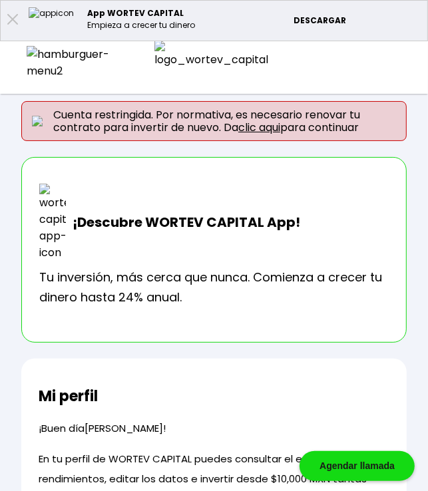
click at [30, 67] on div at bounding box center [72, 62] width 144 height 33
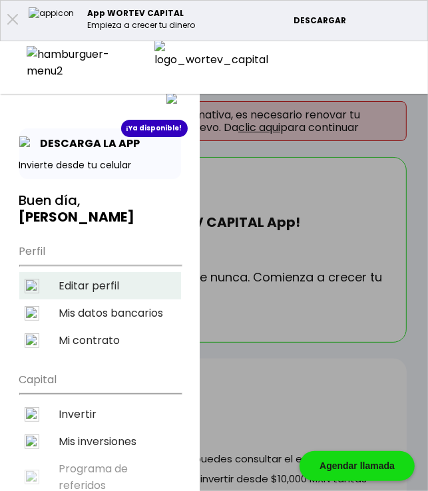
click at [87, 272] on li "Editar perfil" at bounding box center [100, 285] width 162 height 27
select select "Hombre"
select select "Secundaria"
select select "AG"
select select "BBVA Bancomer"
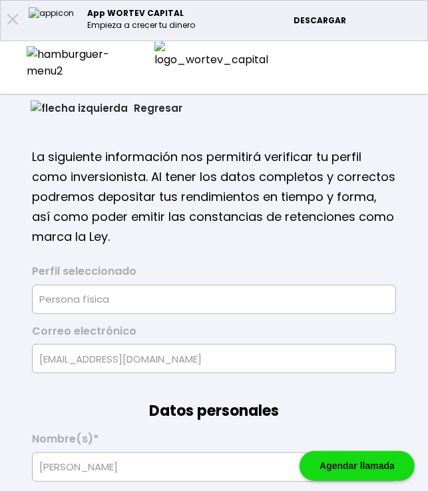
click at [77, 106] on button "Regresar" at bounding box center [107, 108] width 192 height 35
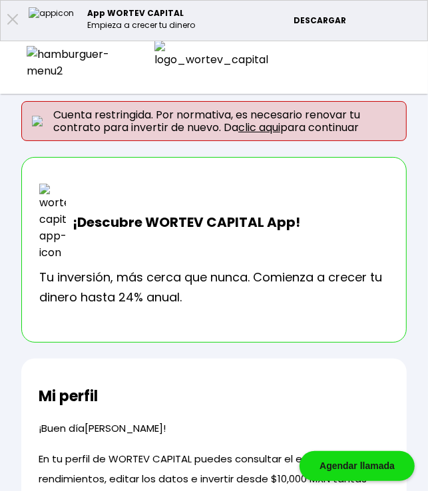
click at [37, 63] on img at bounding box center [72, 62] width 91 height 33
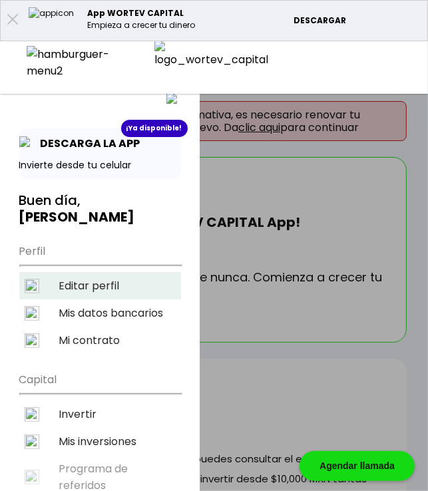
click at [77, 272] on li "Editar perfil" at bounding box center [100, 285] width 162 height 27
select select "Hombre"
select select "Secundaria"
select select "AG"
select select "BBVA Bancomer"
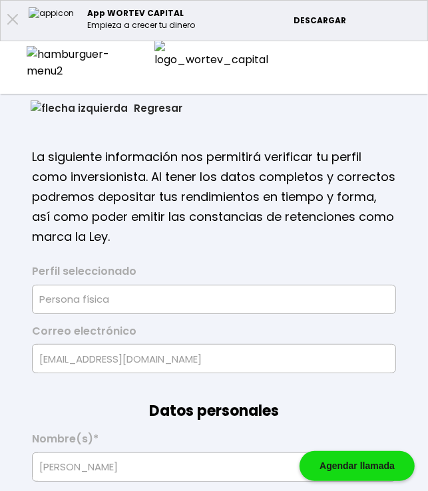
type input "16/09/1967"
click at [62, 107] on button "Regresar" at bounding box center [107, 108] width 192 height 35
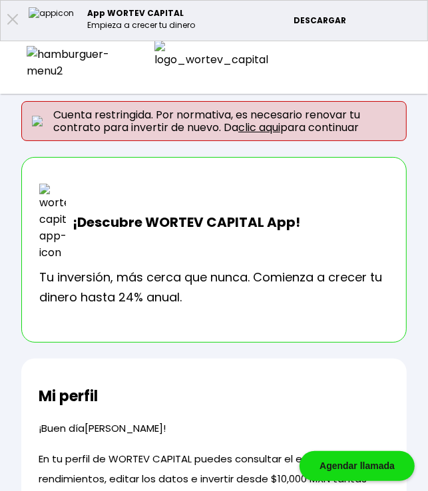
click at [35, 61] on img at bounding box center [72, 62] width 91 height 33
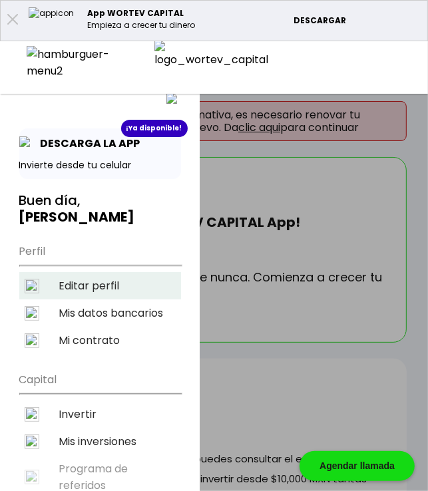
click at [98, 272] on li "Editar perfil" at bounding box center [100, 285] width 162 height 27
select select "Hombre"
select select "Secundaria"
select select "AG"
select select "BBVA Bancomer"
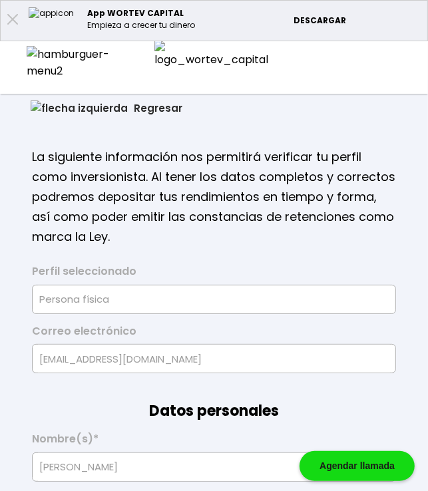
click at [77, 108] on button "Regresar" at bounding box center [107, 108] width 192 height 35
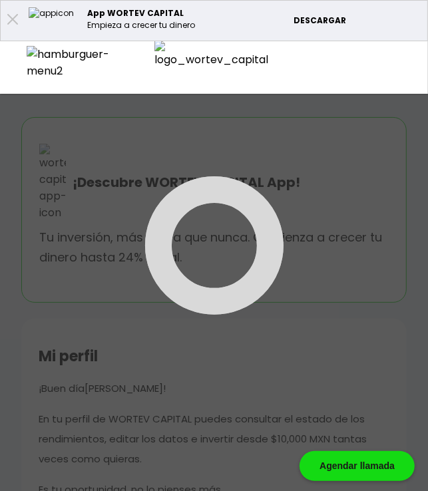
click at [39, 64] on img at bounding box center [72, 62] width 91 height 33
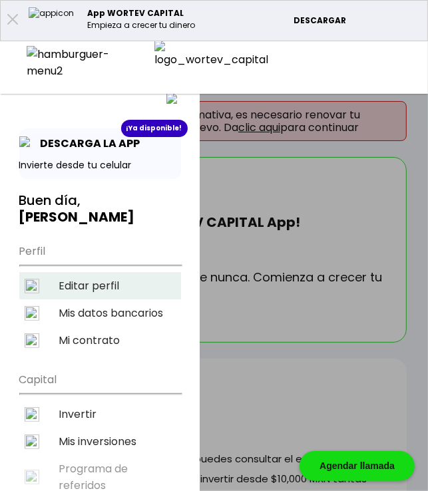
click at [83, 272] on li "Editar perfil" at bounding box center [100, 285] width 162 height 27
select select "Hombre"
select select "Secundaria"
select select "AG"
select select "BBVA Bancomer"
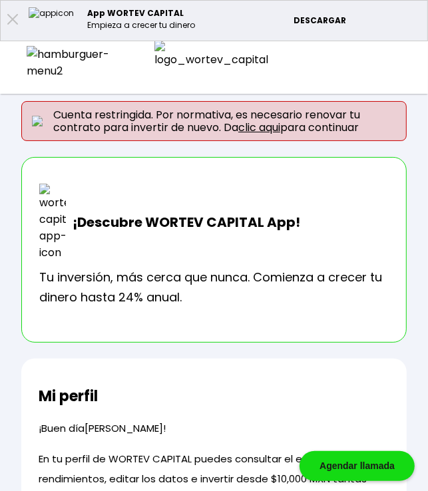
click at [26, 60] on div at bounding box center [72, 62] width 144 height 33
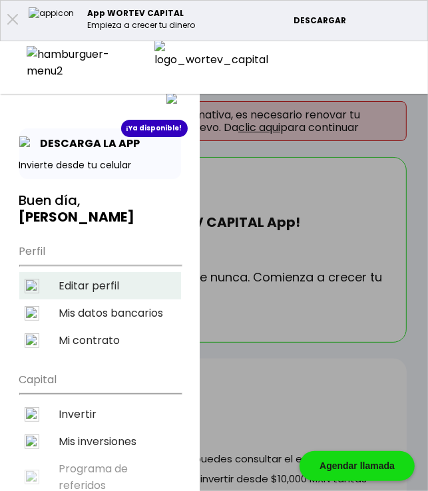
click at [91, 272] on li "Editar perfil" at bounding box center [100, 285] width 162 height 27
select select "Hombre"
select select "Secundaria"
select select "AG"
select select "BBVA Bancomer"
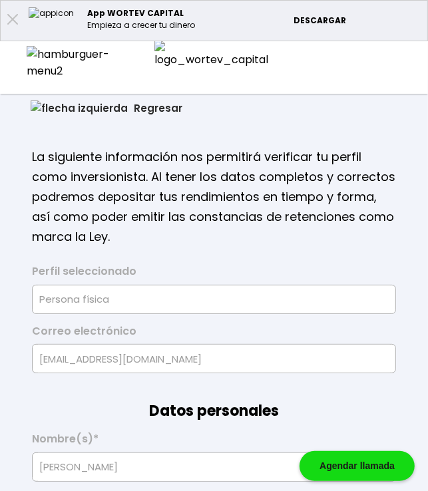
type input "[DATE]"
select select "Hombre"
select select "Secundaria"
select select "AG"
select select "BBVA Bancomer"
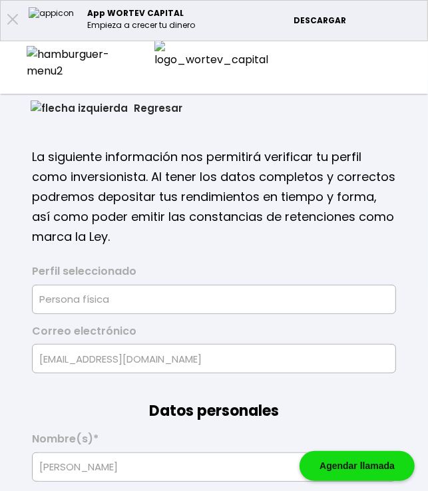
type input "[DATE]"
click at [65, 103] on button "Regresar" at bounding box center [107, 108] width 192 height 35
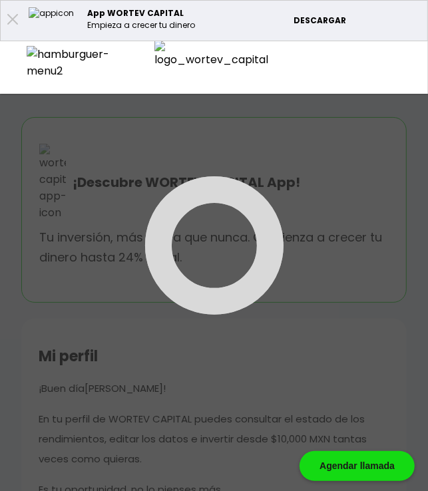
click at [38, 59] on img at bounding box center [72, 62] width 91 height 33
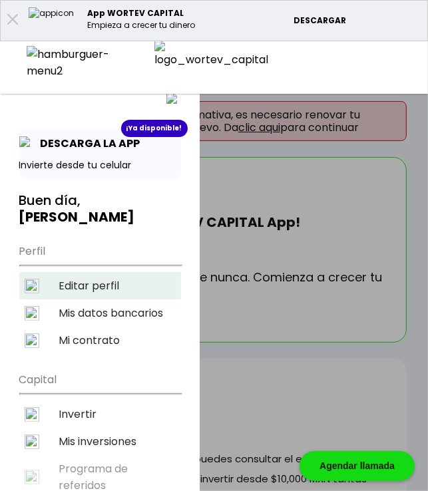
click at [101, 272] on li "Editar perfil" at bounding box center [100, 285] width 162 height 27
select select "Hombre"
select select "Secundaria"
select select "AG"
select select "BBVA Bancomer"
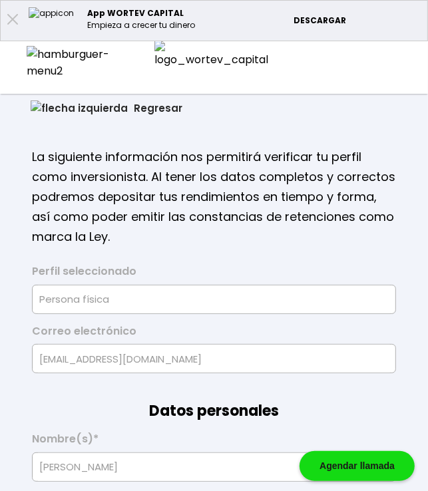
type input "[DATE]"
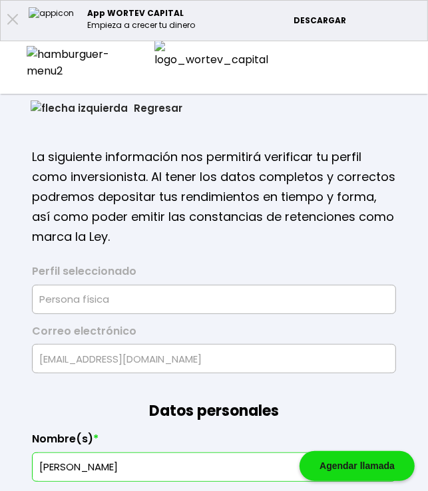
type input "BDSA8909166Y7"
type input "IXSA890916HA2LMR08"
select select "Hombre"
type input "8757442672"
select select "Secundaria"
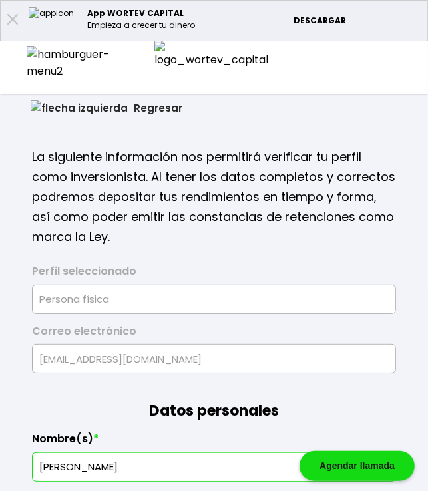
type input "Sed omnis molestiae"
type input "65172"
select select "AG"
type input "Omnis qui et delectu"
type input "Excepteur velit iur"
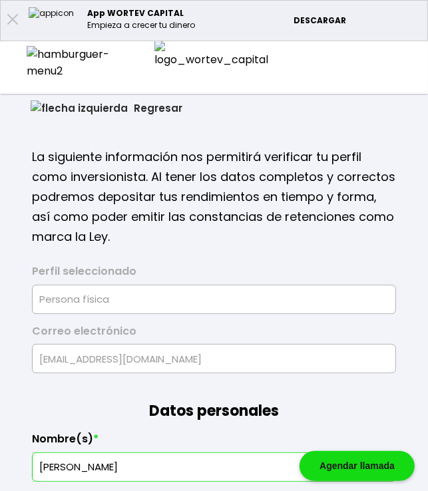
type input "Ut irure tenetur ita"
type input "Modi sit do vitae eo"
select select "BBVA Bancomer"
type input "[PERSON_NAME]"
type input "[EMAIL_ADDRESS][DOMAIN_NAME]"
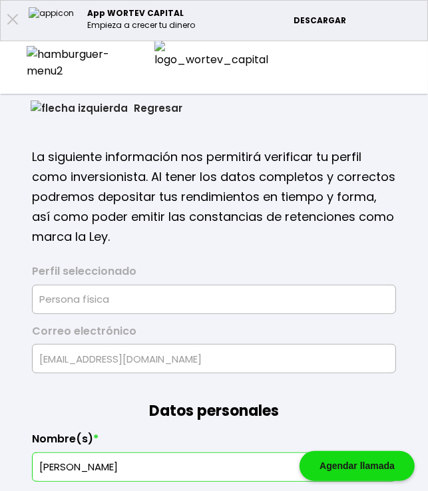
type input "3421624791"
type input "[DATE]"
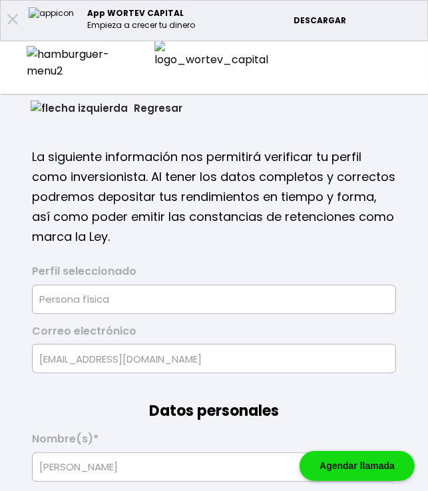
click at [98, 106] on button "Regresar" at bounding box center [107, 108] width 192 height 35
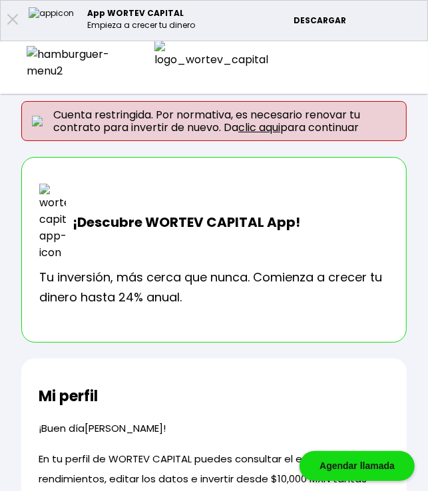
click at [44, 68] on div at bounding box center [72, 62] width 144 height 33
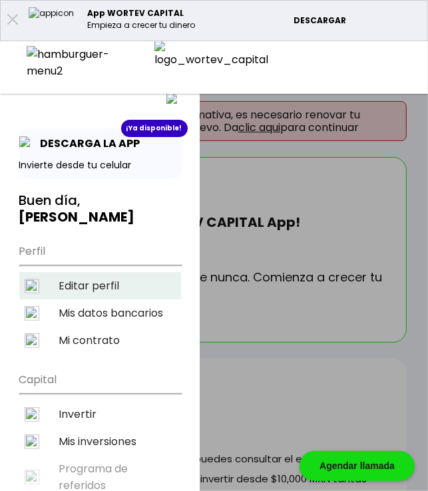
click at [86, 272] on li "Editar perfil" at bounding box center [100, 285] width 162 height 27
select select "Hombre"
select select "Secundaria"
select select "AG"
select select "BBVA Bancomer"
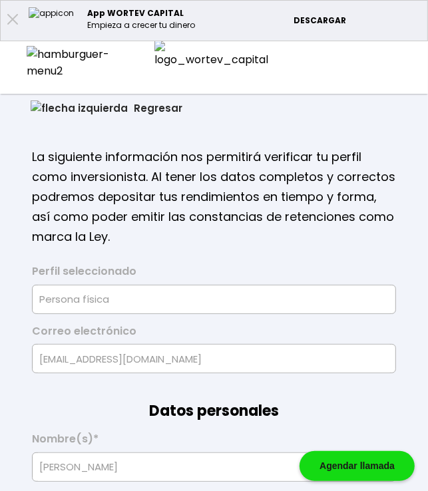
click at [83, 113] on button "Regresar" at bounding box center [107, 108] width 192 height 35
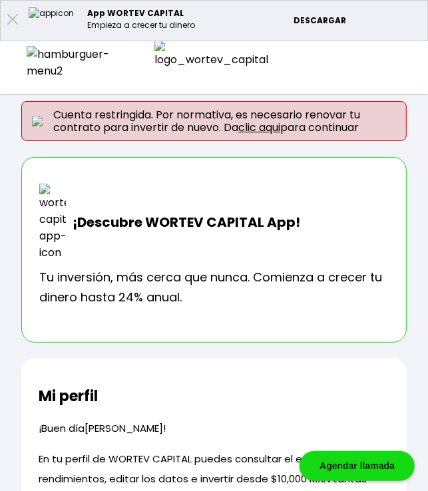
click at [38, 60] on img at bounding box center [72, 62] width 91 height 33
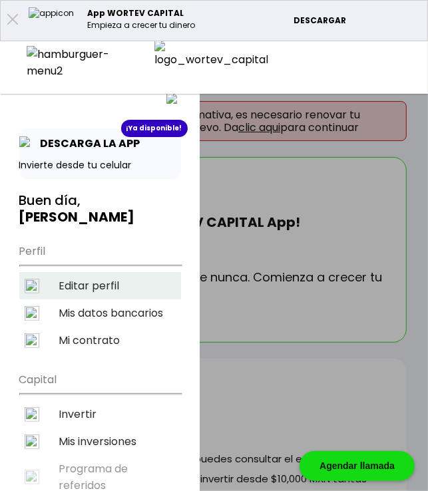
click at [83, 272] on li "Editar perfil" at bounding box center [100, 285] width 162 height 27
select select "Hombre"
select select "Secundaria"
select select "AG"
select select "BBVA Bancomer"
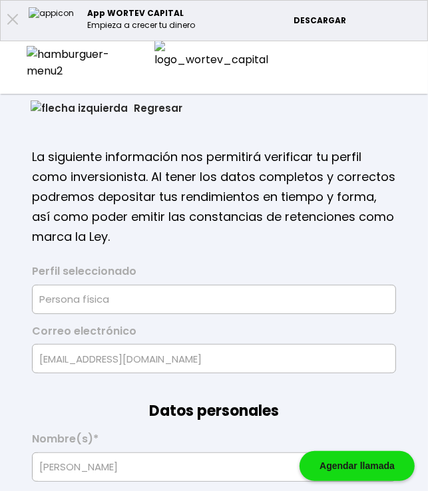
click at [67, 105] on button "Regresar" at bounding box center [107, 108] width 192 height 35
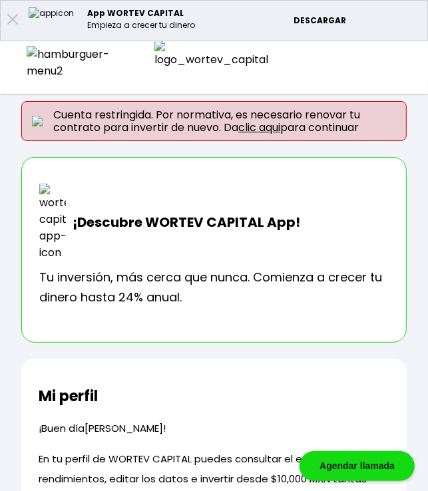
click at [35, 57] on img at bounding box center [72, 62] width 91 height 33
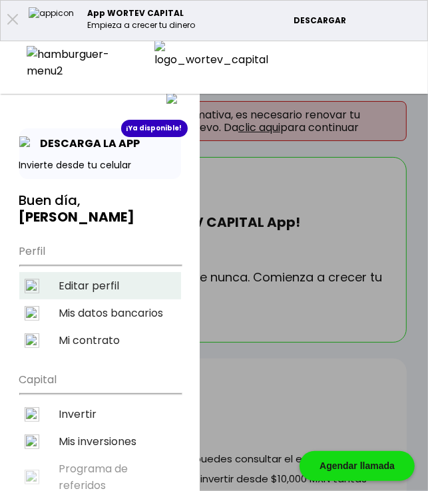
click at [91, 272] on li "Editar perfil" at bounding box center [100, 285] width 162 height 27
select select "Hombre"
select select "Secundaria"
select select "AG"
select select "BBVA Bancomer"
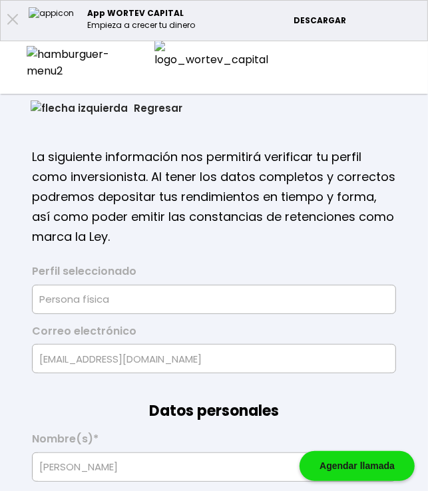
type input "[DATE]"
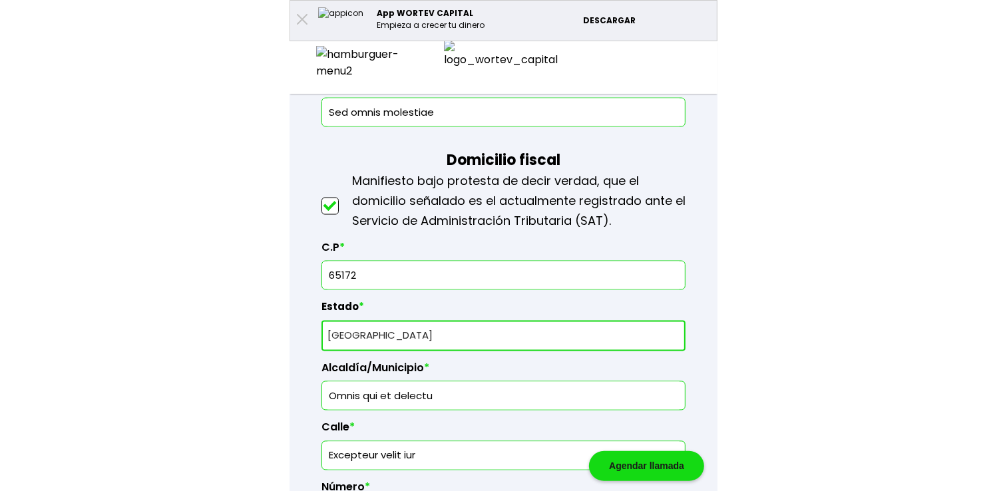
scroll to position [954, 0]
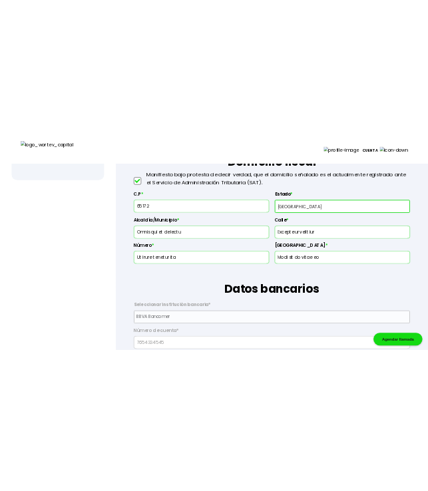
scroll to position [554, 0]
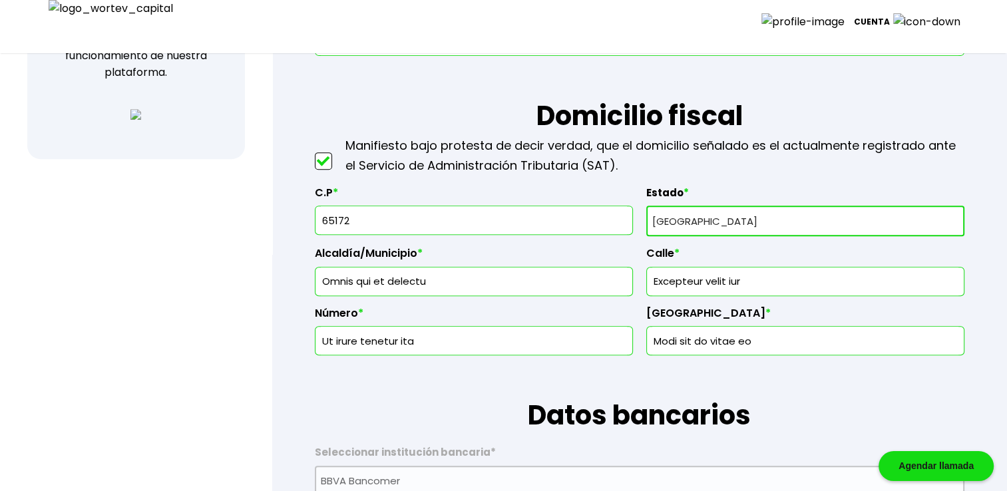
click at [361, 220] on input "65172" at bounding box center [474, 220] width 306 height 28
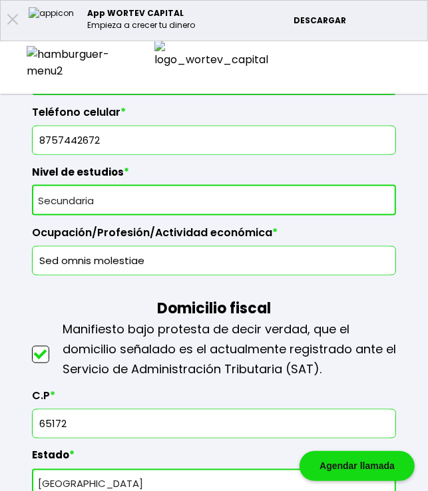
scroll to position [687, 0]
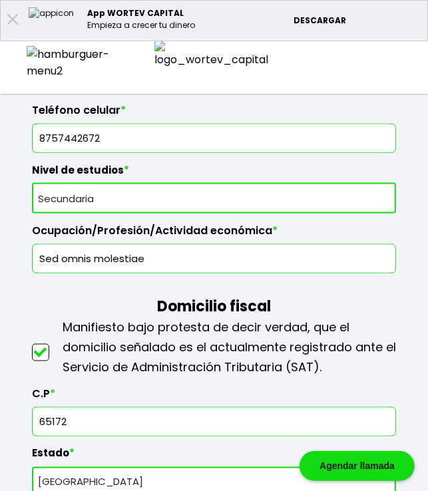
click at [93, 417] on input "65172" at bounding box center [214, 422] width 352 height 28
type input "6"
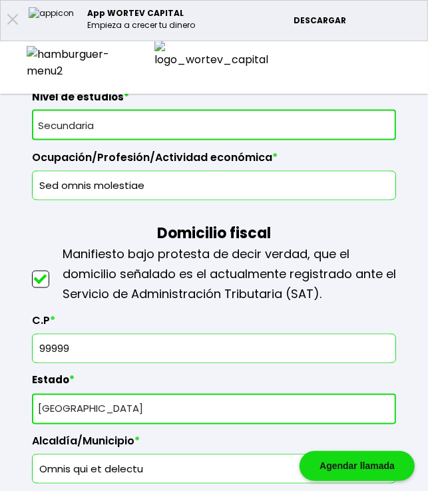
scroll to position [821, 0]
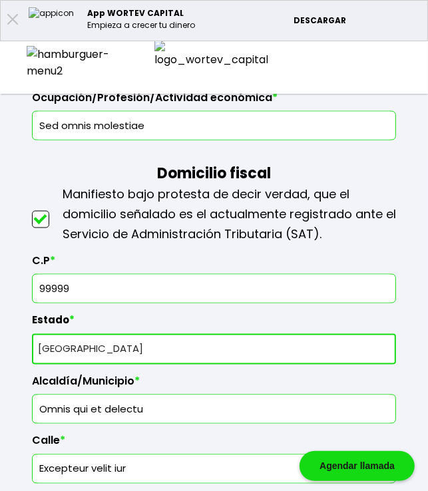
type input "99999"
click at [202, 347] on select "Selecciona tu estado Aguascalientes Baja California Baja California Sur Campech…" at bounding box center [214, 349] width 364 height 31
select select "MI"
click at [32, 334] on select "Selecciona tu estado Aguascalientes Baja California Baja California Sur Campech…" at bounding box center [214, 349] width 364 height 31
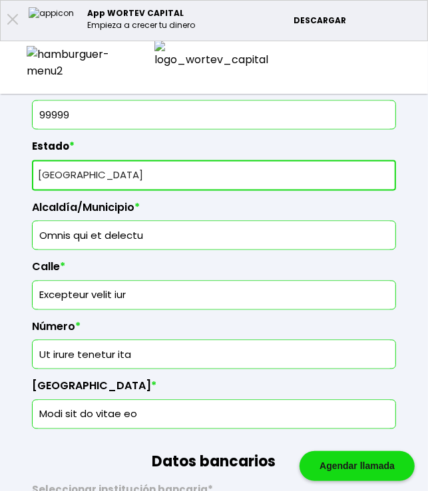
scroll to position [998, 0]
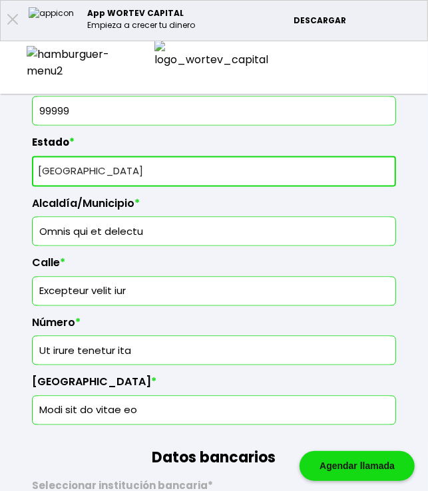
drag, startPoint x: 144, startPoint y: 350, endPoint x: 37, endPoint y: 334, distance: 109.0
click at [37, 336] on div "Ut irure tenetur ita" at bounding box center [214, 350] width 364 height 29
type input "2333"
type input "65172"
select select "AG"
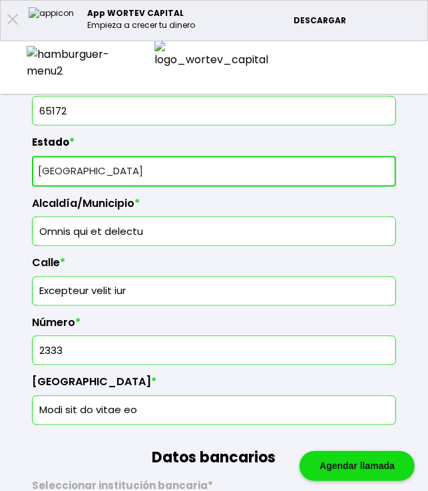
type input "Ut irure tenetur ita"
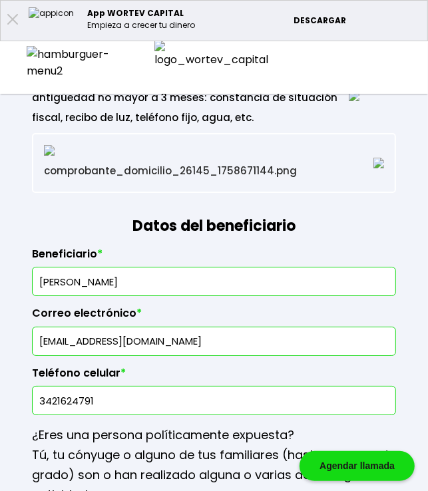
scroll to position [1974, 0]
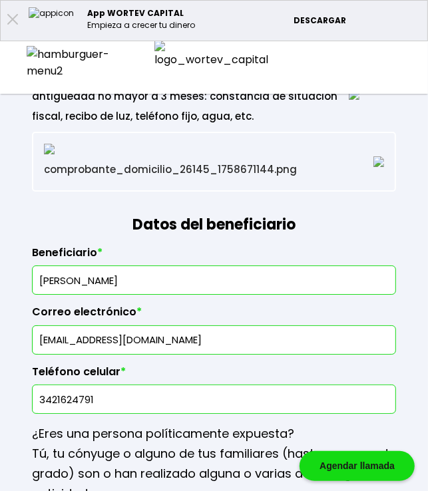
click at [144, 289] on input "[PERSON_NAME]" at bounding box center [214, 280] width 352 height 28
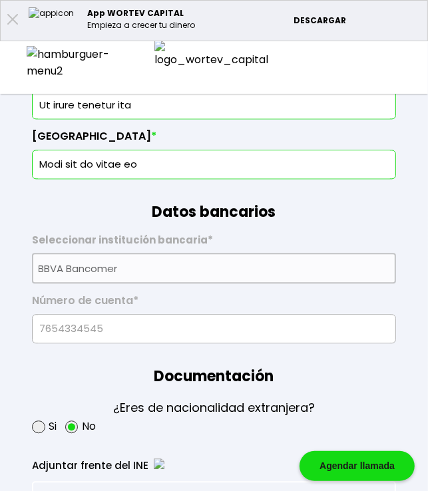
scroll to position [1242, 0]
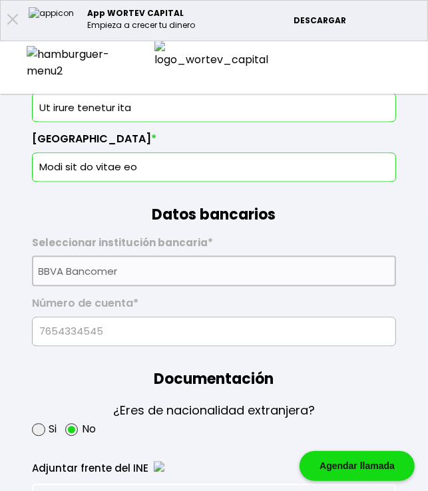
type input "Cheyenne Gille"
click at [156, 161] on input "Modi sit do vitae eo" at bounding box center [214, 167] width 352 height 28
type input "Modi sit do vitae eo"
type input "[PERSON_NAME]"
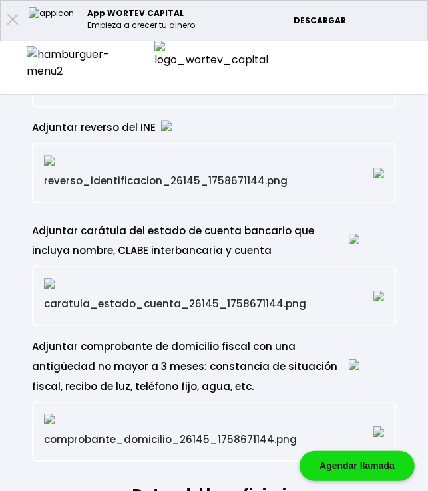
scroll to position [1708, 0]
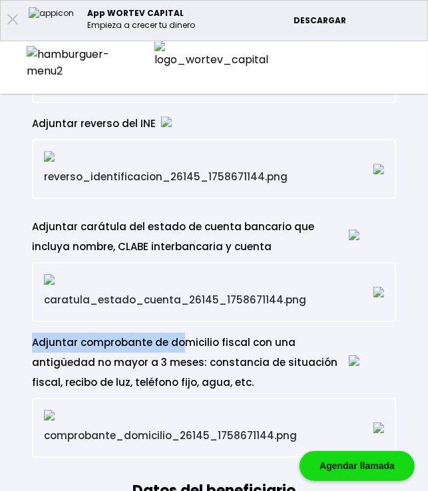
drag, startPoint x: 33, startPoint y: 346, endPoint x: 179, endPoint y: 347, distance: 145.7
click at [179, 347] on div "Adjuntar comprobante de domicilio fiscal con una antigüedad no mayor a 3 meses:…" at bounding box center [195, 363] width 327 height 60
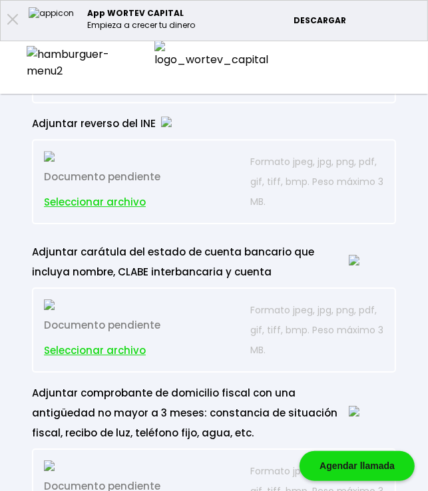
type input "BDSA8909166Y7"
type input "IXSA890916HA2LMR08"
select select "Hombre"
type input "8757442672"
select select "Secundaria"
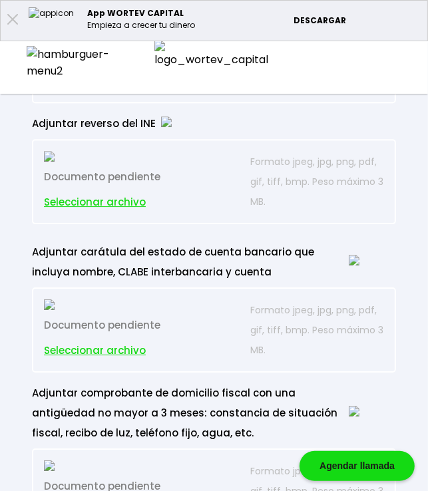
type input "Sed omnis molestiae"
type input "65172"
select select "AG"
type input "Omnis qui et delectu"
type input "Excepteur velit iur"
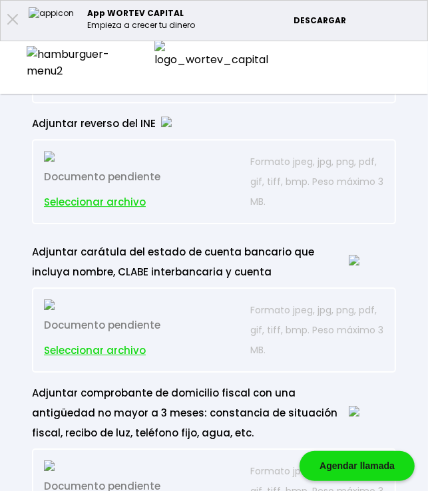
type input "Ut irure tenetur ita"
type input "Modi sit do vitae eo"
select select "BBVA Bancomer"
type input "[PERSON_NAME]"
type input "[EMAIL_ADDRESS][DOMAIN_NAME]"
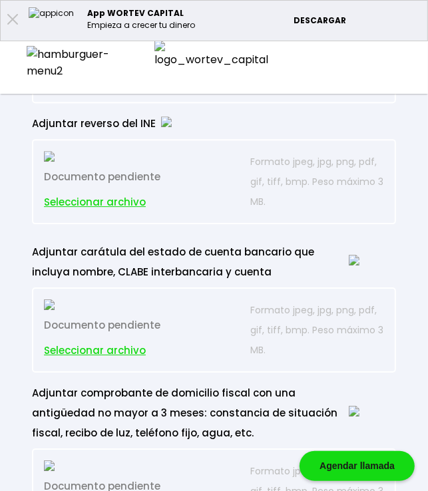
type input "3421624791"
type input "[DATE]"
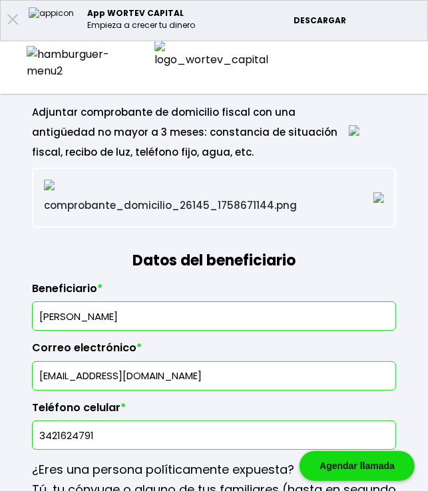
scroll to position [2040, 0]
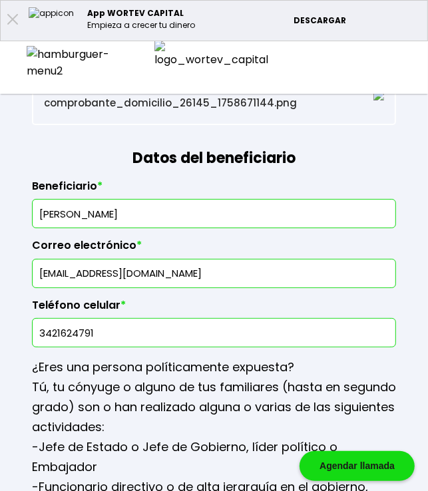
click at [31, 58] on img at bounding box center [72, 62] width 91 height 33
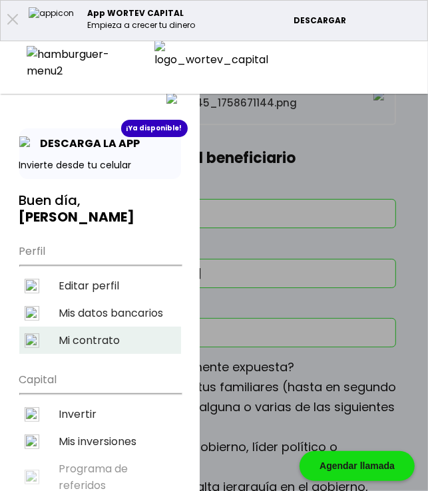
click at [87, 327] on li "Mi contrato" at bounding box center [100, 340] width 162 height 27
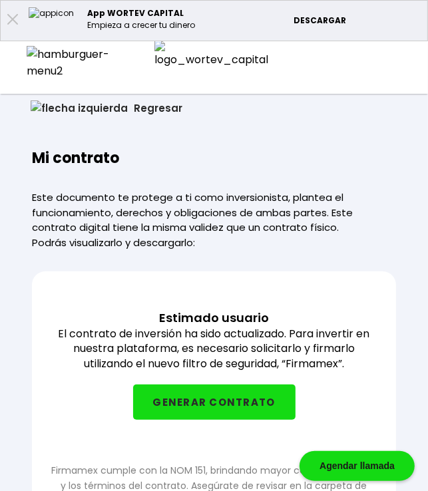
click at [49, 110] on button "Regresar" at bounding box center [107, 108] width 192 height 35
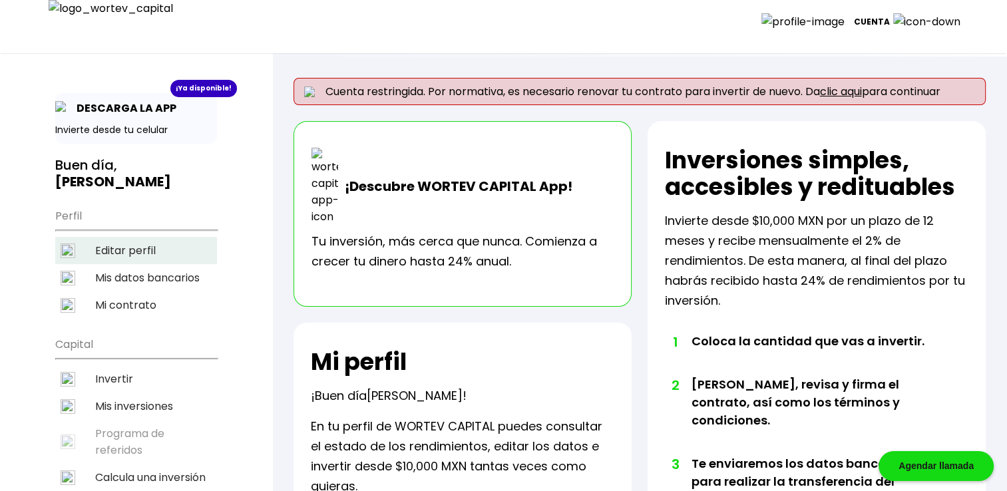
click at [133, 237] on li "Editar perfil" at bounding box center [136, 250] width 162 height 27
select select "Hombre"
select select "Secundaria"
select select "AG"
select select "BBVA Bancomer"
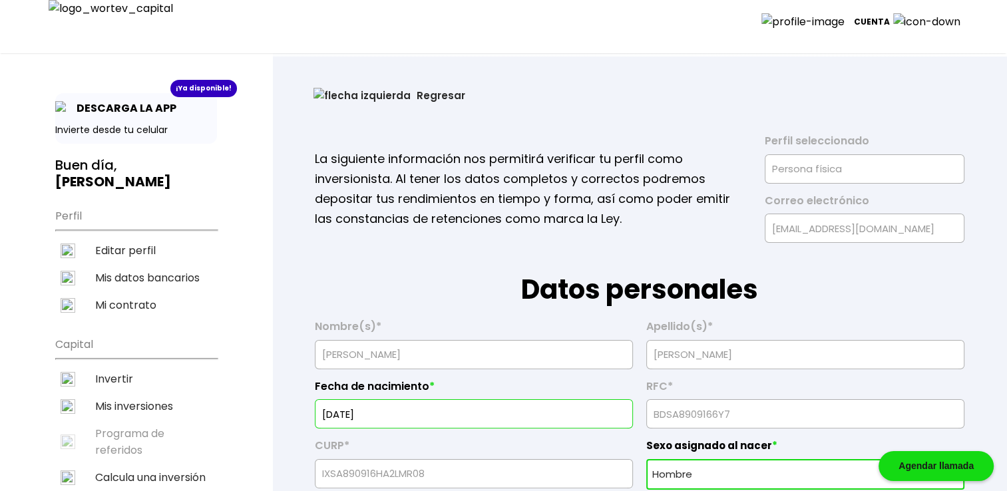
click at [349, 98] on button "Regresar" at bounding box center [389, 95] width 192 height 35
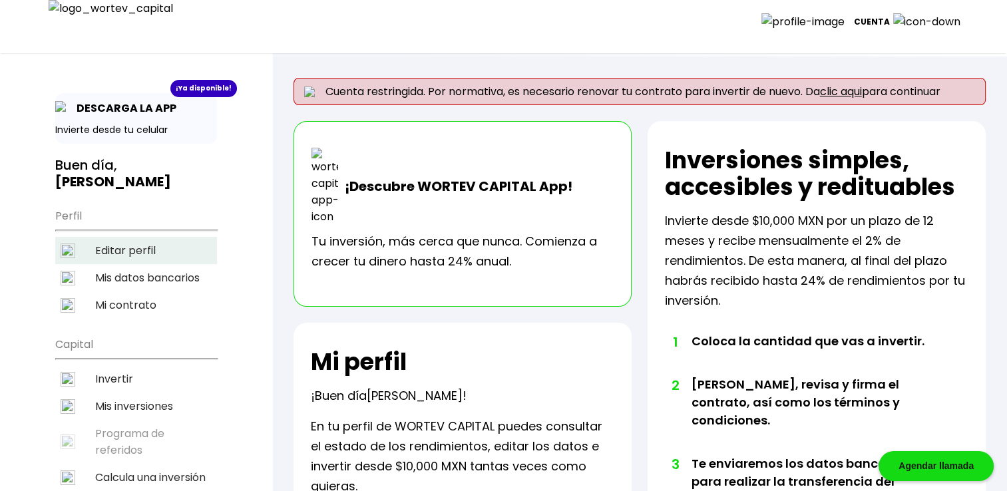
click at [128, 237] on li "Editar perfil" at bounding box center [136, 250] width 162 height 27
select select "Hombre"
select select "Secundaria"
select select "AG"
select select "BBVA Bancomer"
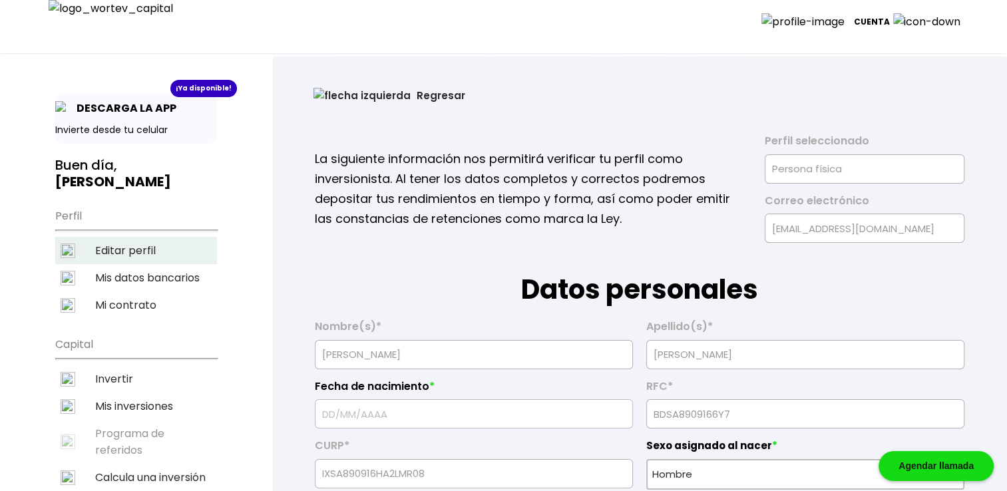
type input "[DATE]"
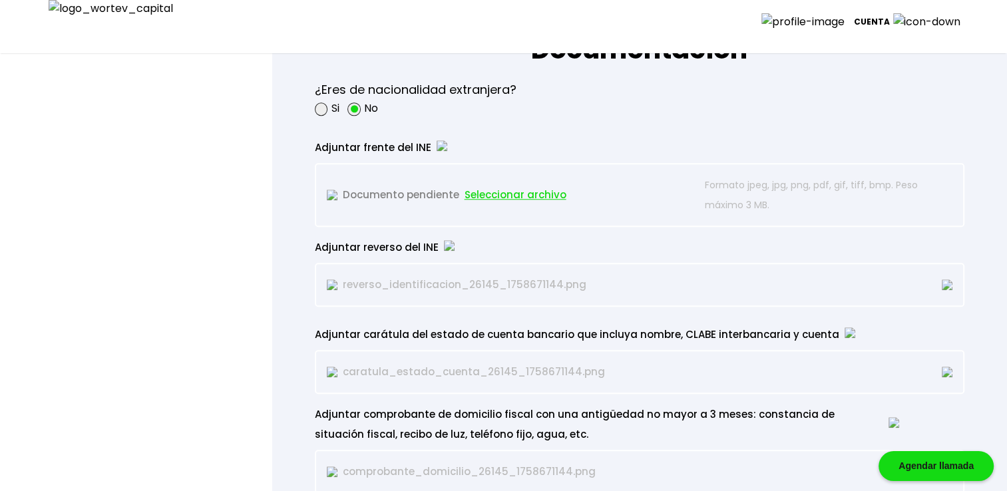
scroll to position [1198, 0]
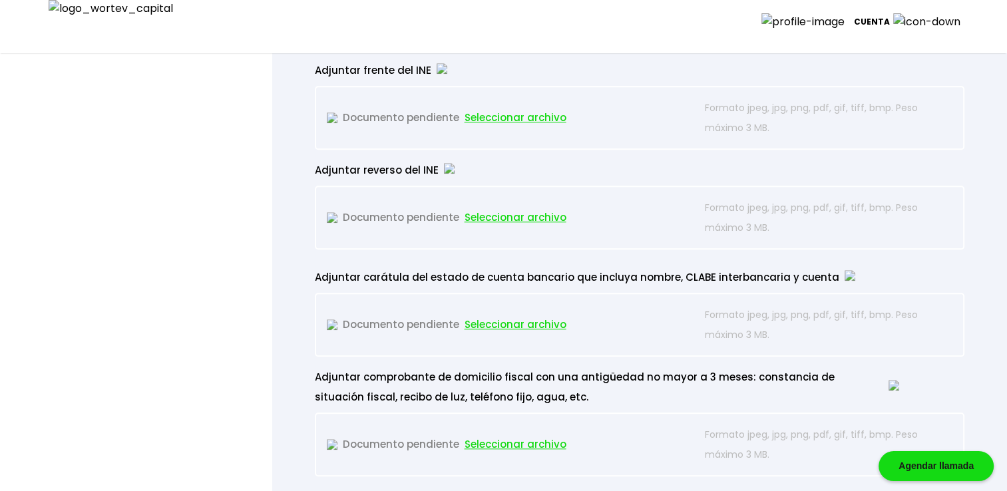
type input "BDSA8909166Y7"
type input "IXSA890916HA2LMR08"
select select "Hombre"
type input "8757442672"
select select "Secundaria"
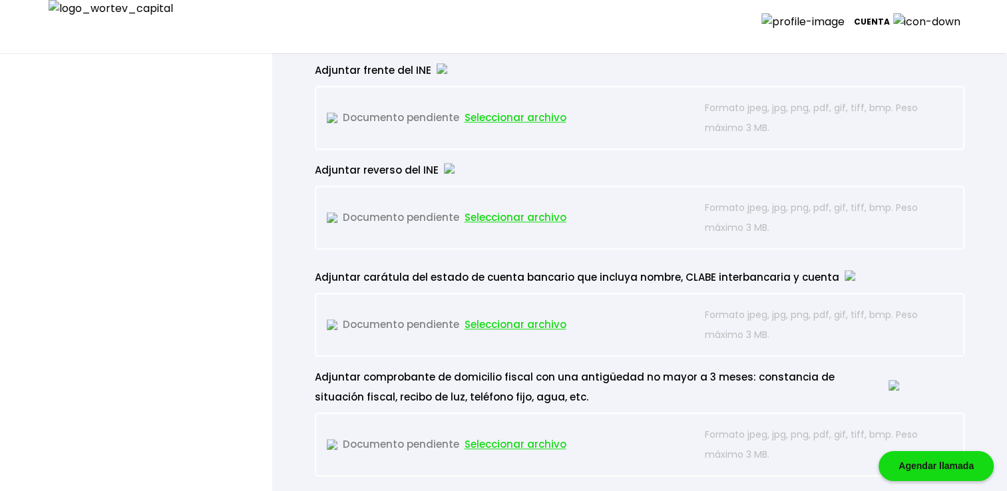
type input "Sed omnis molestiae"
type input "65172"
select select "AG"
type input "Omnis qui et delectu"
type input "Excepteur velit iur"
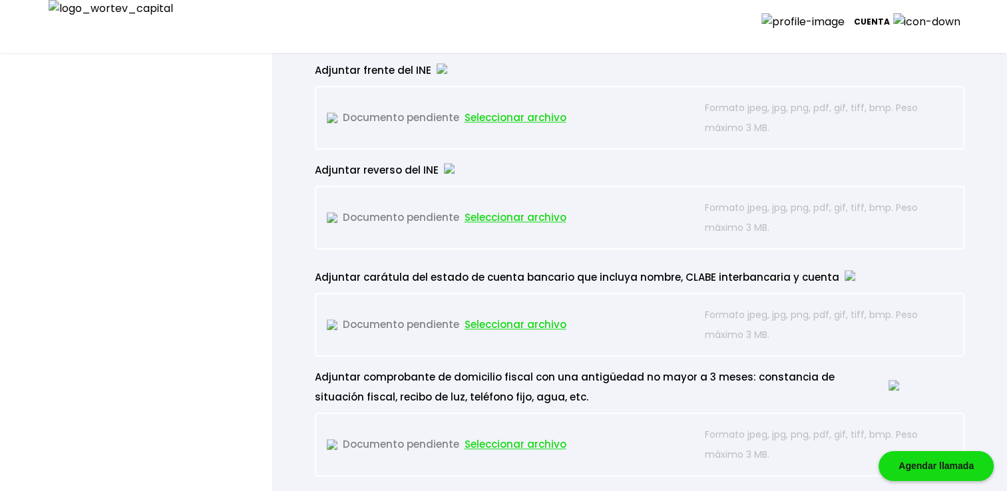
type input "Ut irure tenetur ita"
type input "Modi sit do vitae eo"
select select "BBVA Bancomer"
type input "[PERSON_NAME]"
type input "[EMAIL_ADDRESS][DOMAIN_NAME]"
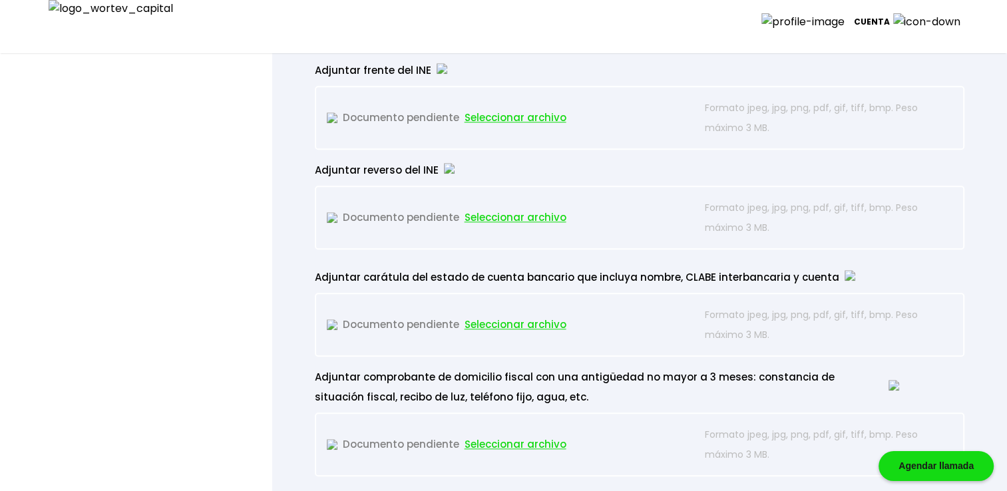
type input "3421624791"
type input "[DATE]"
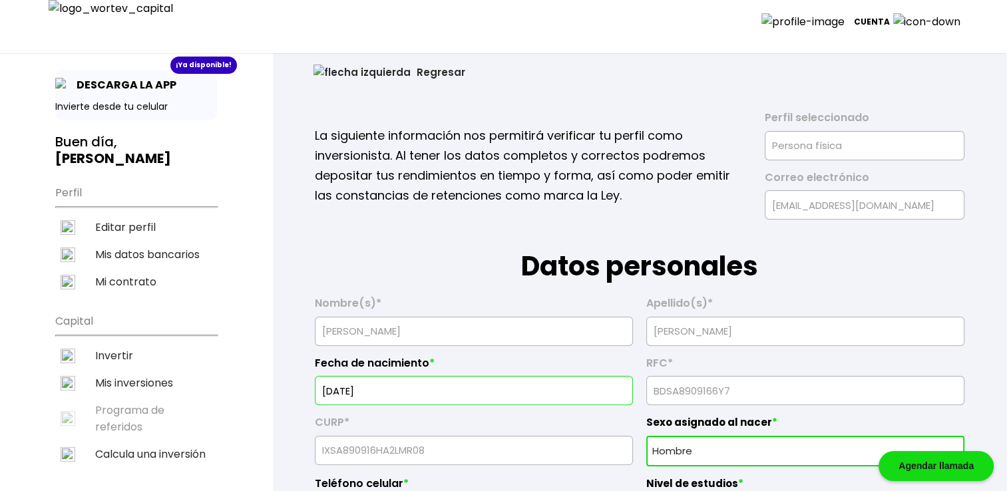
scroll to position [0, 0]
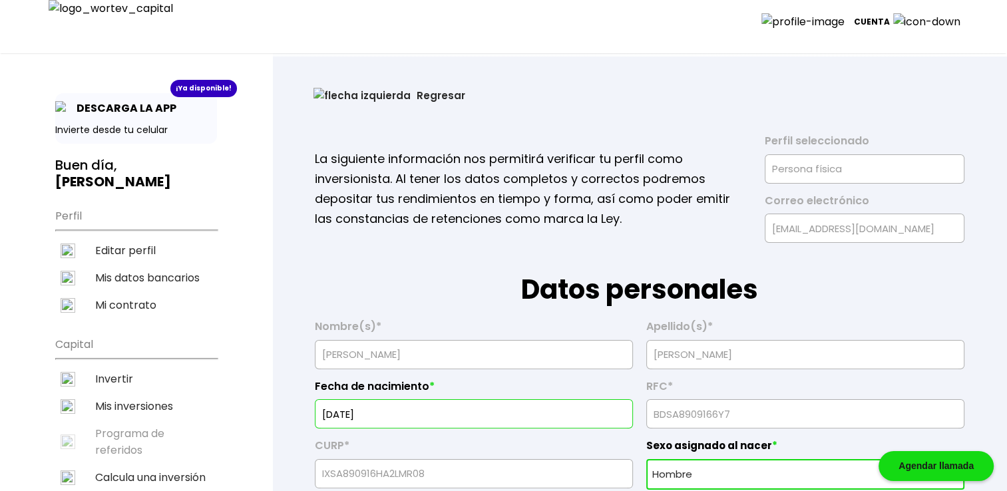
click at [351, 97] on button "Regresar" at bounding box center [389, 95] width 192 height 35
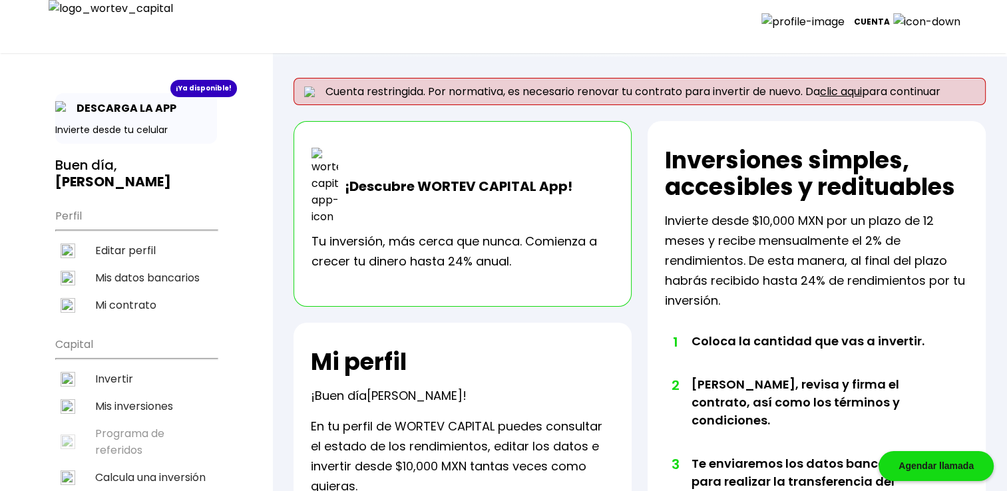
click at [124, 237] on li "Editar perfil" at bounding box center [136, 250] width 162 height 27
select select "Hombre"
select select "Secundaria"
select select "AG"
select select "BBVA Bancomer"
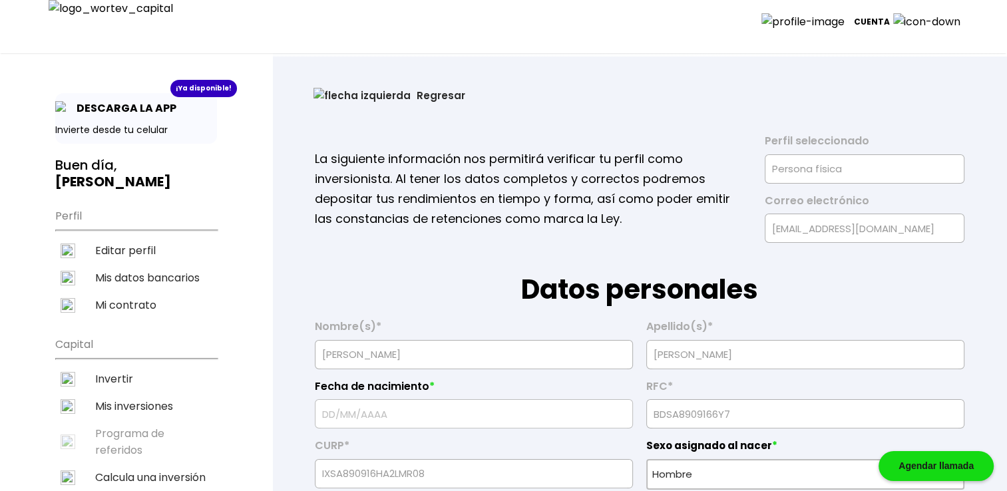
type input "[DATE]"
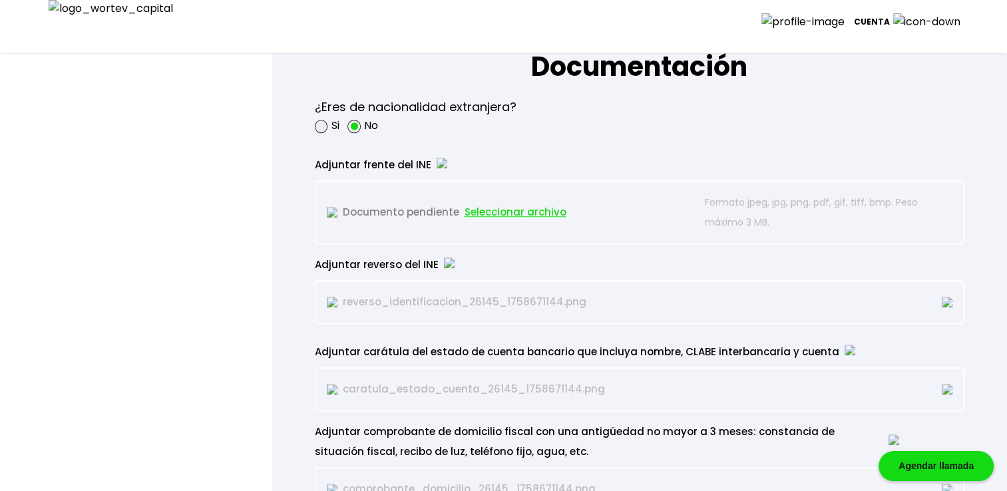
scroll to position [1198, 0]
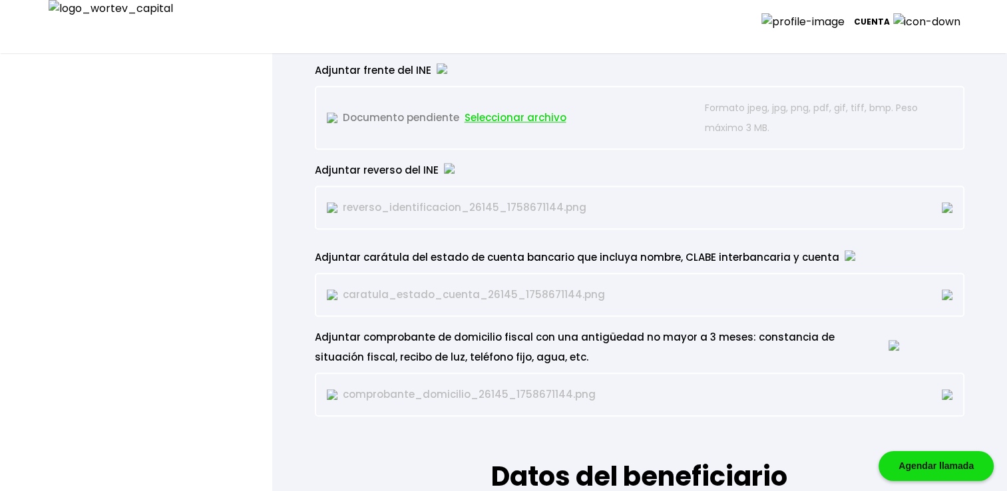
click at [437, 389] on img at bounding box center [947, 394] width 11 height 11
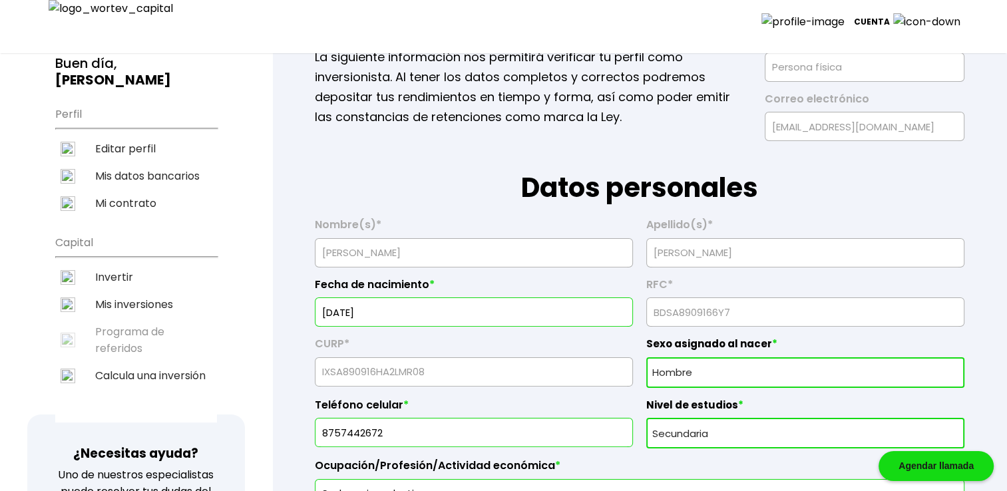
scroll to position [0, 0]
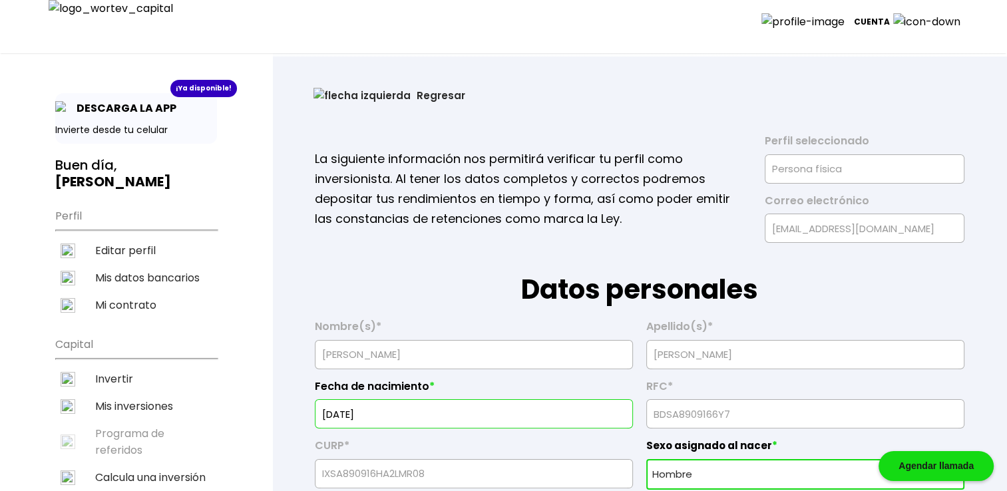
click at [311, 98] on button "Regresar" at bounding box center [389, 95] width 192 height 35
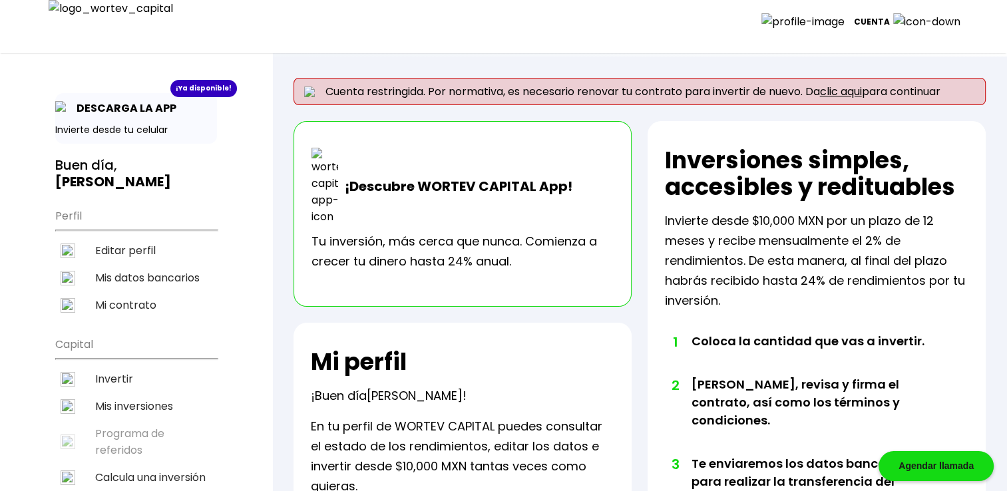
click at [106, 237] on li "Editar perfil" at bounding box center [136, 250] width 162 height 27
select select "Hombre"
select select "Secundaria"
select select "AG"
select select "BBVA Bancomer"
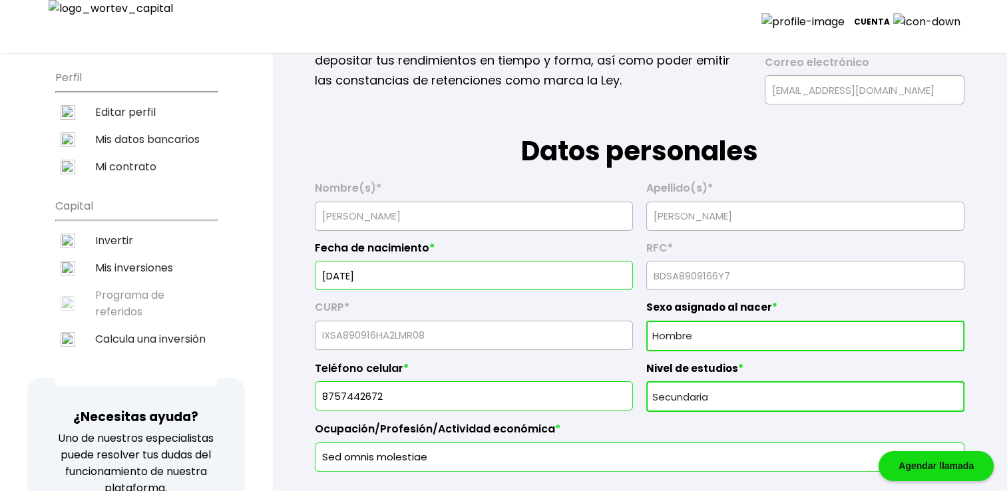
scroll to position [22, 0]
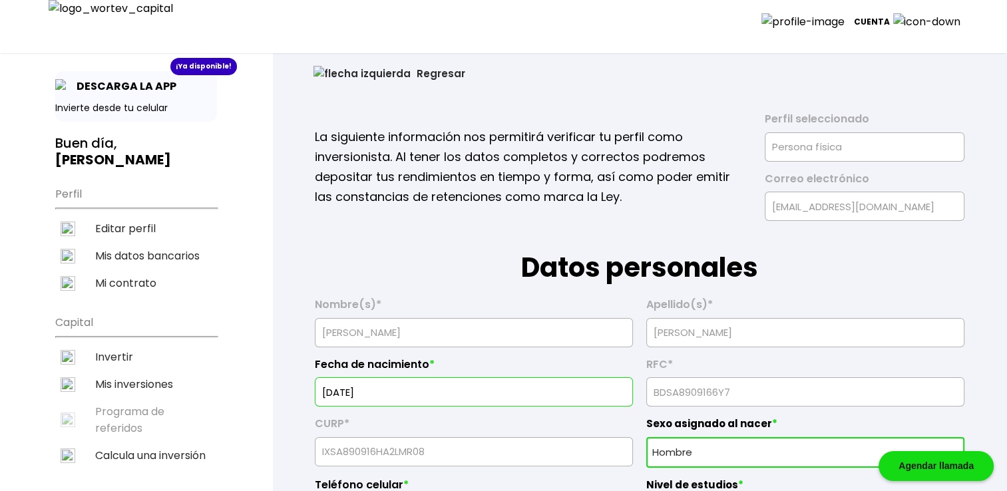
click at [341, 67] on button "Regresar" at bounding box center [389, 73] width 192 height 35
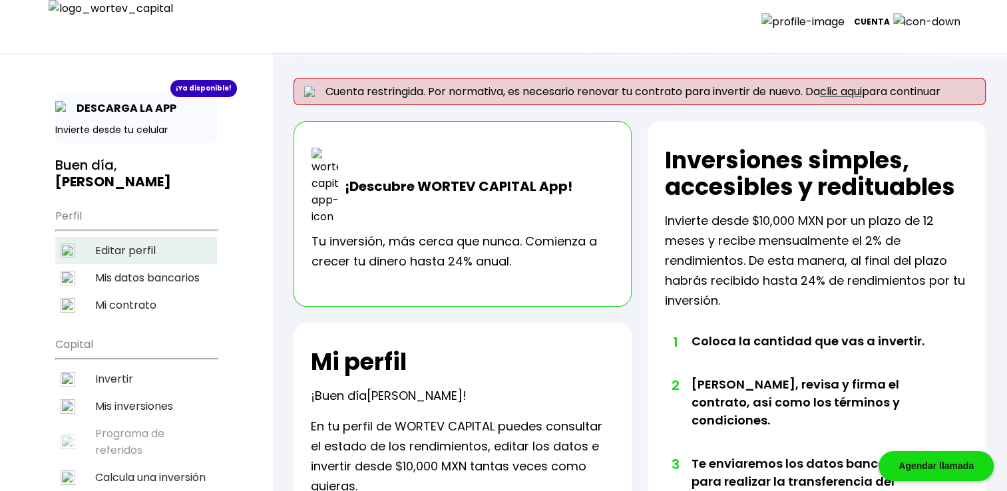
click at [157, 237] on li "Editar perfil" at bounding box center [136, 250] width 162 height 27
select select "Hombre"
select select "Secundaria"
select select "AG"
select select "BBVA Bancomer"
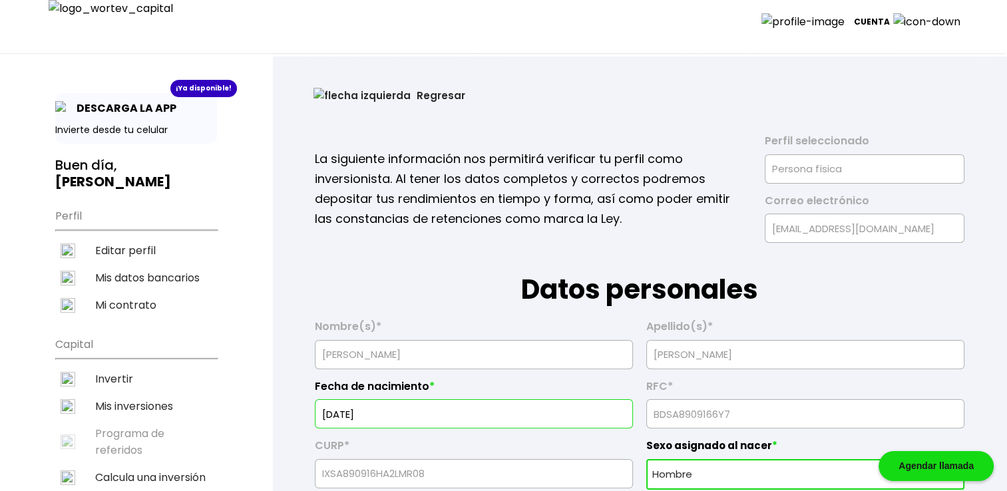
click at [335, 99] on button "Regresar" at bounding box center [389, 95] width 192 height 35
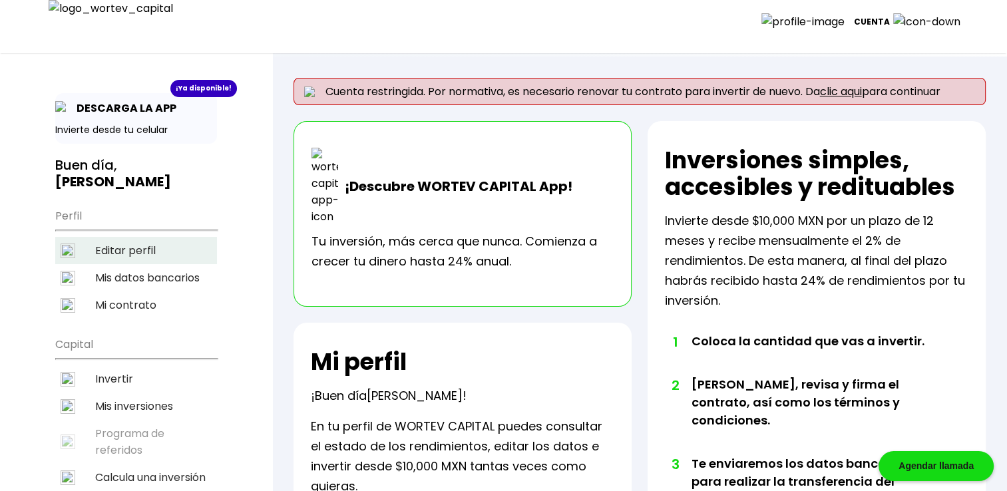
click at [131, 237] on li "Editar perfil" at bounding box center [136, 250] width 162 height 27
select select "Hombre"
select select "Secundaria"
select select "AG"
select select "BBVA Bancomer"
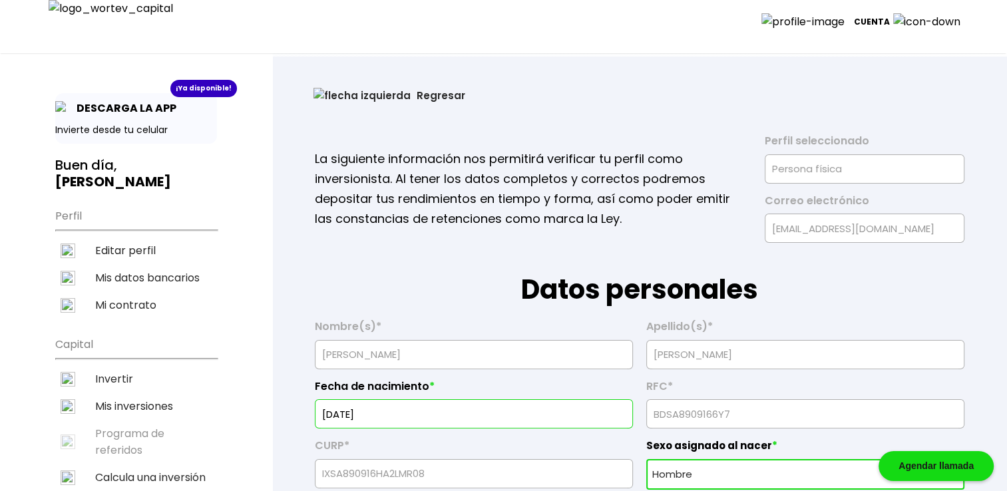
click at [359, 98] on button "Regresar" at bounding box center [389, 95] width 192 height 35
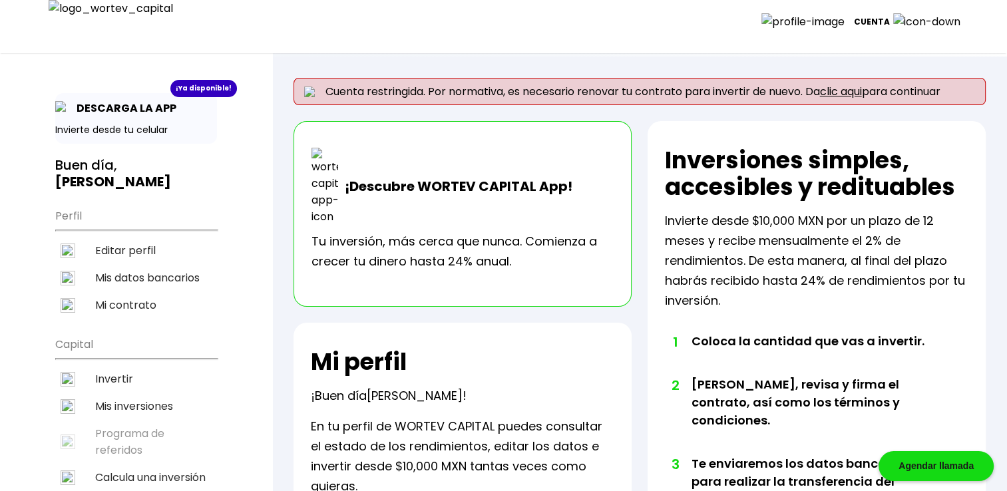
click at [126, 237] on li "Editar perfil" at bounding box center [136, 250] width 162 height 27
select select "Hombre"
select select "Secundaria"
select select "AG"
select select "BBVA Bancomer"
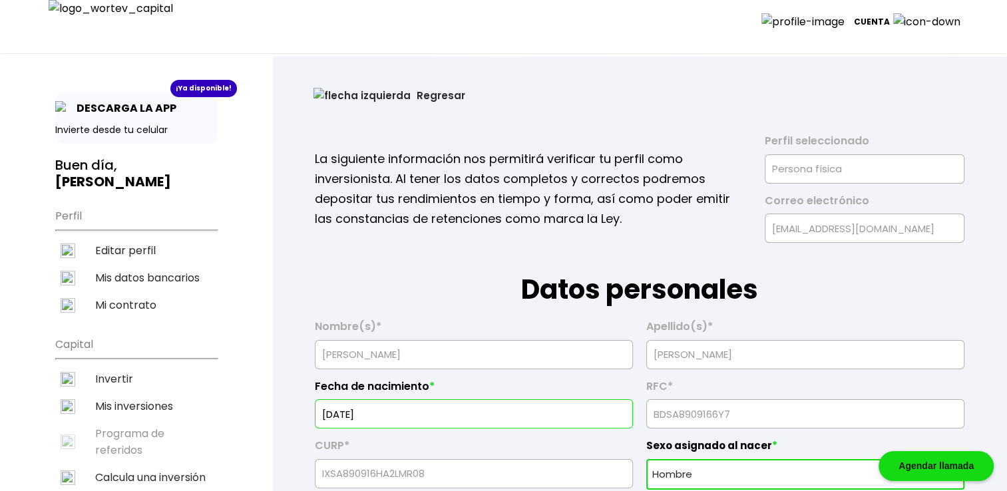
click at [332, 99] on button "Regresar" at bounding box center [389, 95] width 192 height 35
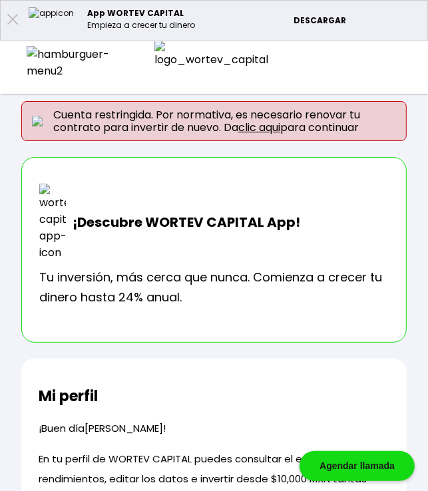
click at [38, 61] on img at bounding box center [72, 62] width 91 height 33
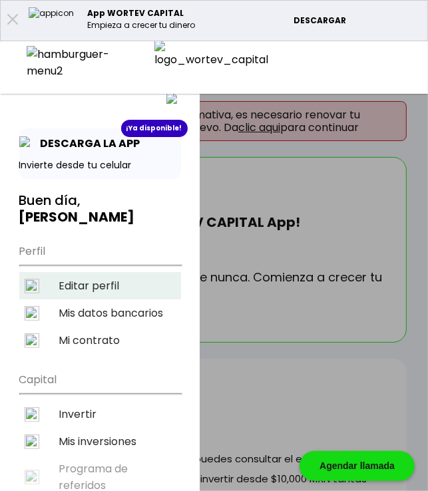
click at [112, 272] on li "Editar perfil" at bounding box center [100, 285] width 162 height 27
select select "Hombre"
select select "Secundaria"
select select "AG"
select select "BBVA Bancomer"
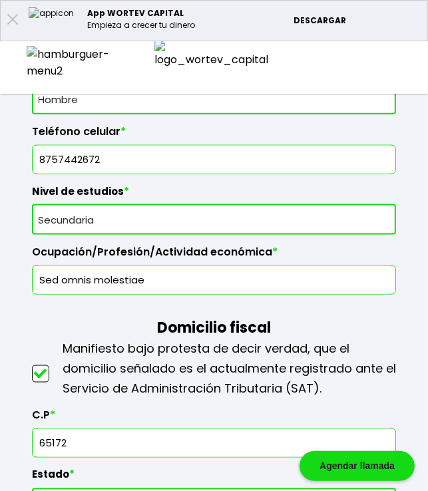
scroll to position [732, 0]
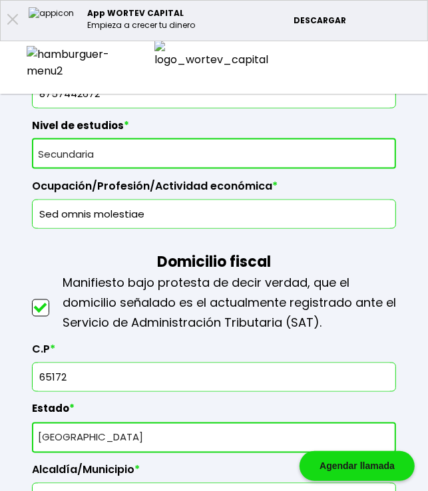
click at [141, 371] on input "65172" at bounding box center [214, 377] width 352 height 28
type input "65172"
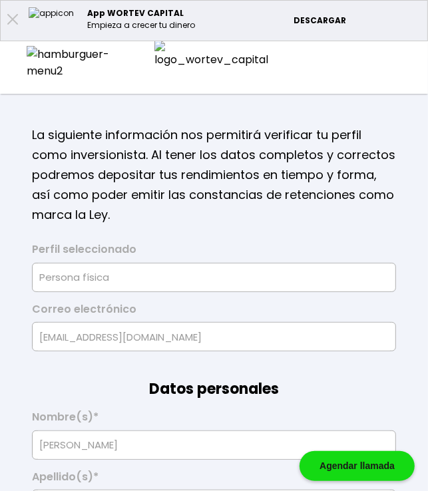
scroll to position [0, 0]
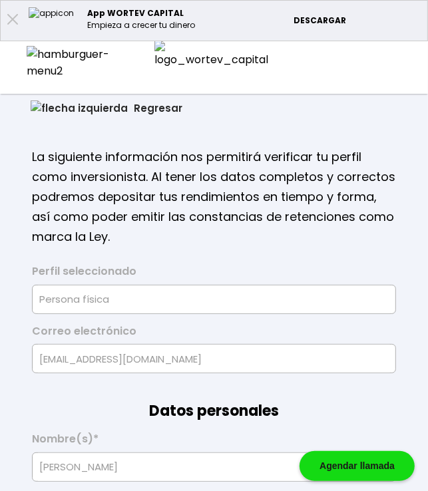
click at [58, 116] on button "Regresar" at bounding box center [107, 108] width 192 height 35
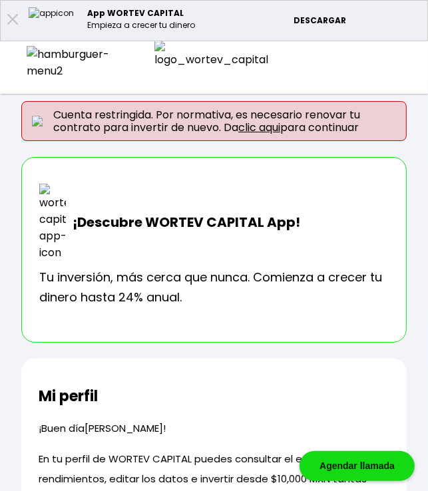
click at [33, 56] on img at bounding box center [72, 62] width 91 height 33
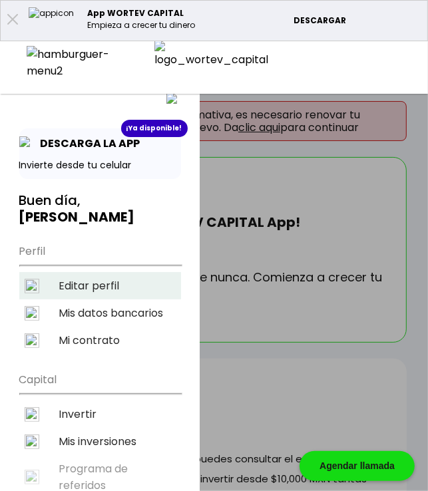
click at [96, 272] on li "Editar perfil" at bounding box center [100, 285] width 162 height 27
select select "Hombre"
select select "Secundaria"
select select "AG"
select select "BBVA Bancomer"
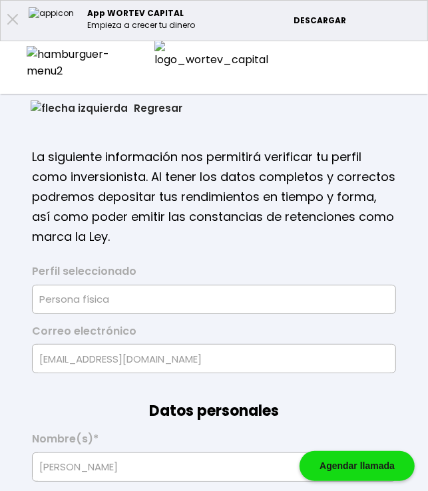
type input "[DATE]"
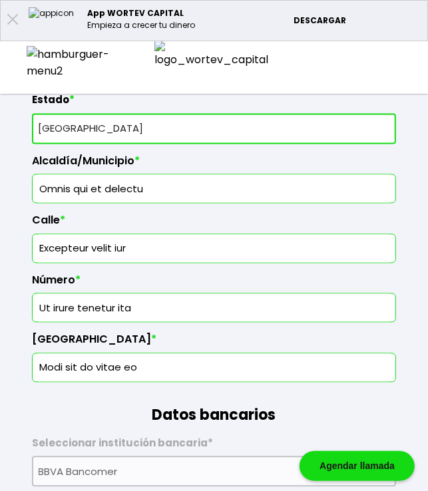
scroll to position [1042, 0]
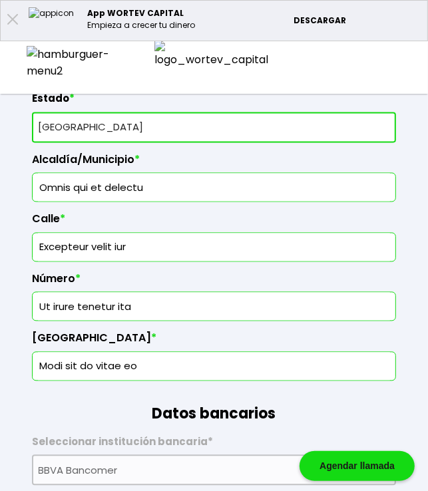
click at [140, 132] on select "Selecciona tu estado Aguascalientes Baja California Baja California Sur Campech…" at bounding box center [214, 127] width 364 height 31
select select "BC"
click at [32, 112] on select "Selecciona tu estado Aguascalientes Baja California Baja California Sur Campech…" at bounding box center [214, 127] width 364 height 31
click at [192, 188] on input "Omnis qui et delectu" at bounding box center [214, 188] width 352 height 28
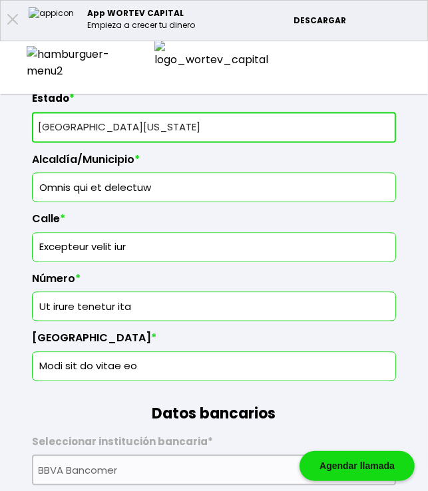
type input "Omnis qui et delectuw"
click at [151, 251] on input "Excepteur velit iur" at bounding box center [214, 248] width 352 height 28
type input "Excepteur velit iur1"
